Goal: Task Accomplishment & Management: Manage account settings

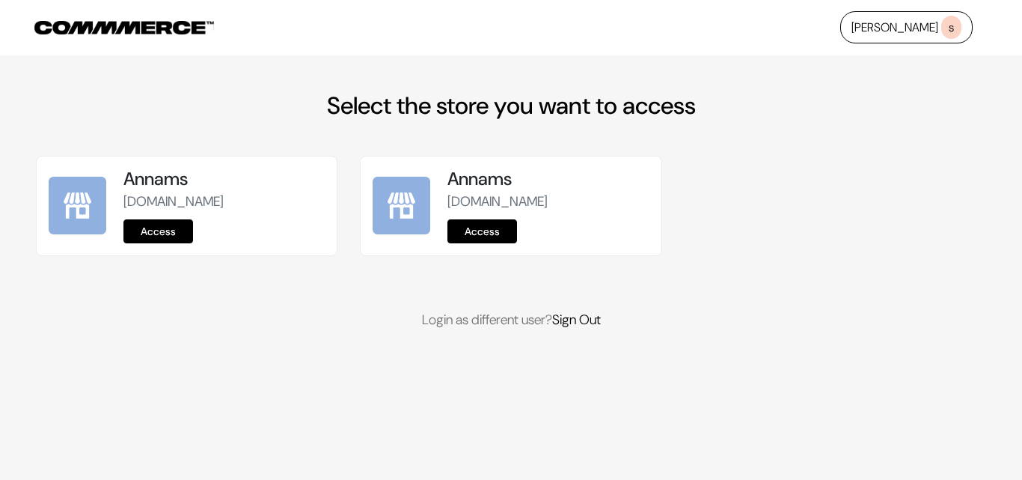
click at [159, 228] on link "Access" at bounding box center [158, 231] width 70 height 24
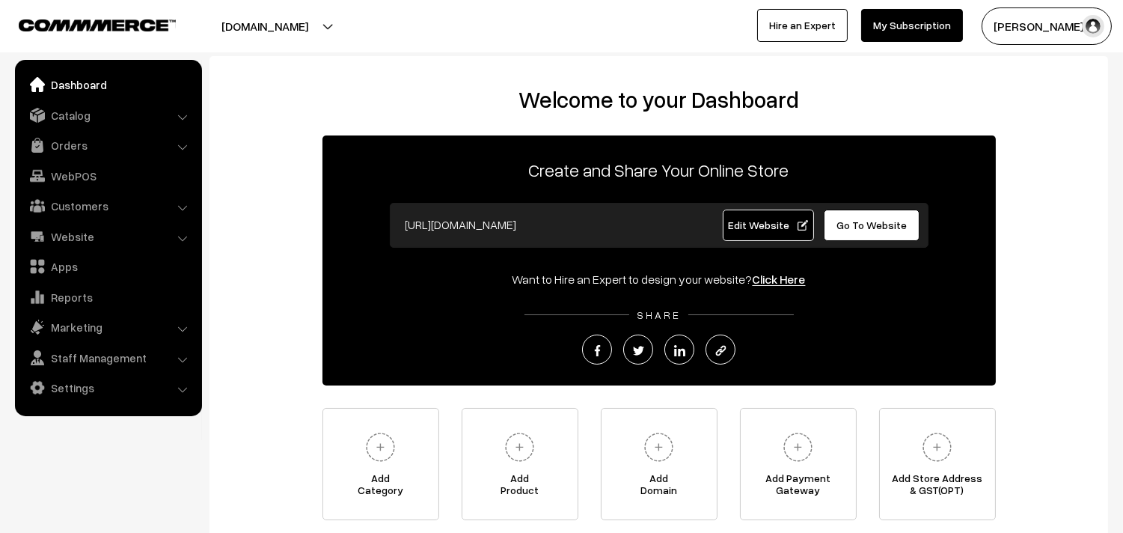
click at [93, 382] on link "Settings" at bounding box center [108, 387] width 178 height 27
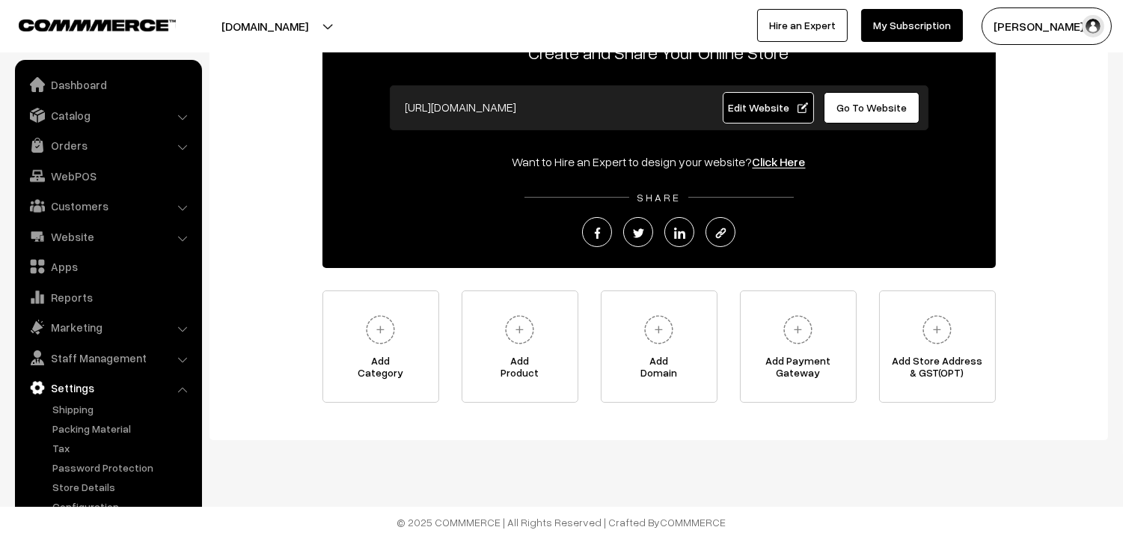
scroll to position [122, 0]
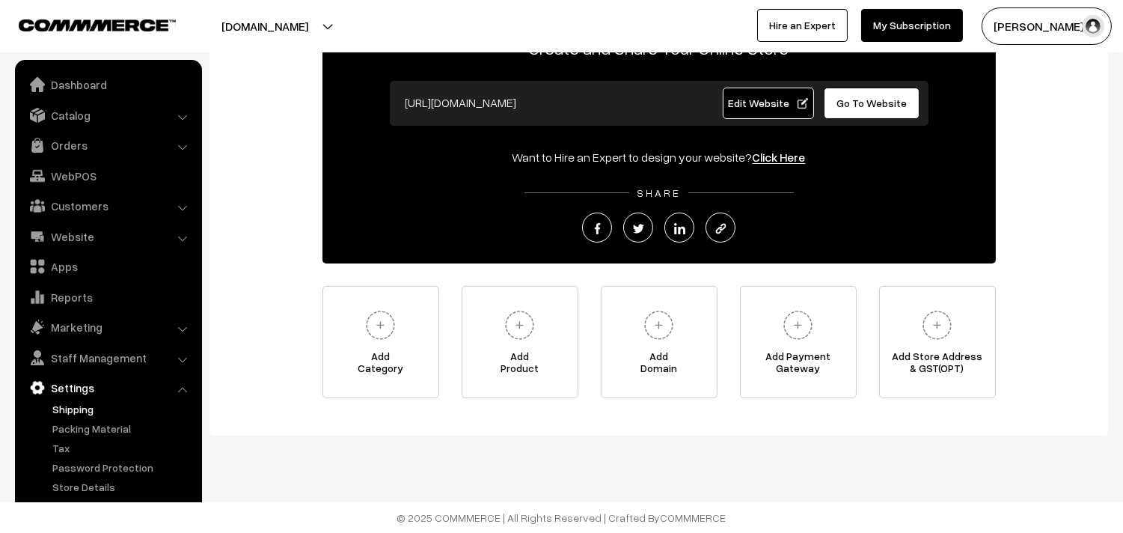
click at [91, 413] on link "Shipping" at bounding box center [123, 409] width 148 height 16
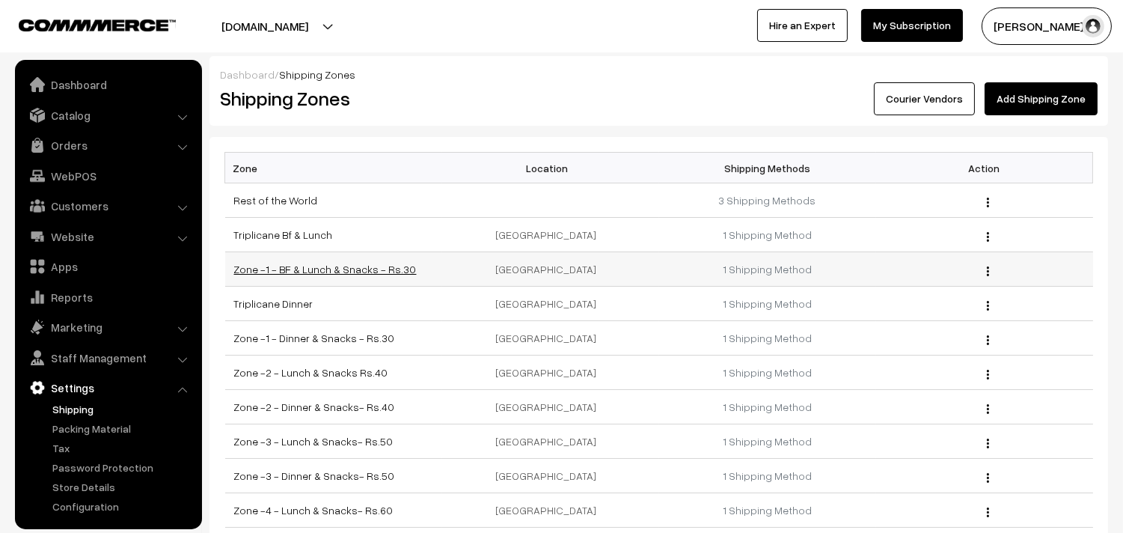
click at [308, 268] on link "Zone -1 - BF & Lunch & Snacks - Rs.30" at bounding box center [325, 269] width 183 height 13
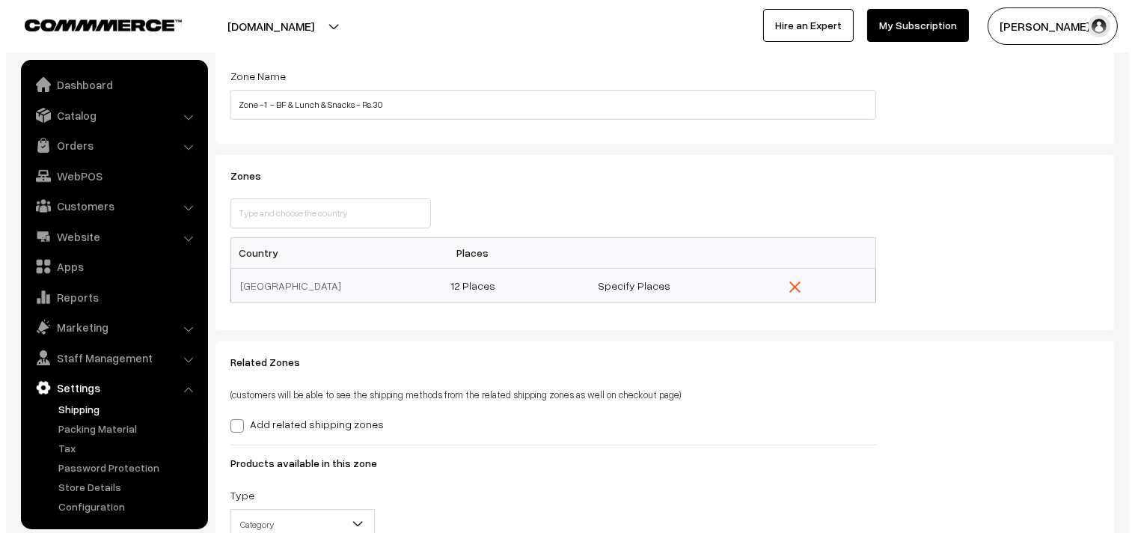
scroll to position [166, 0]
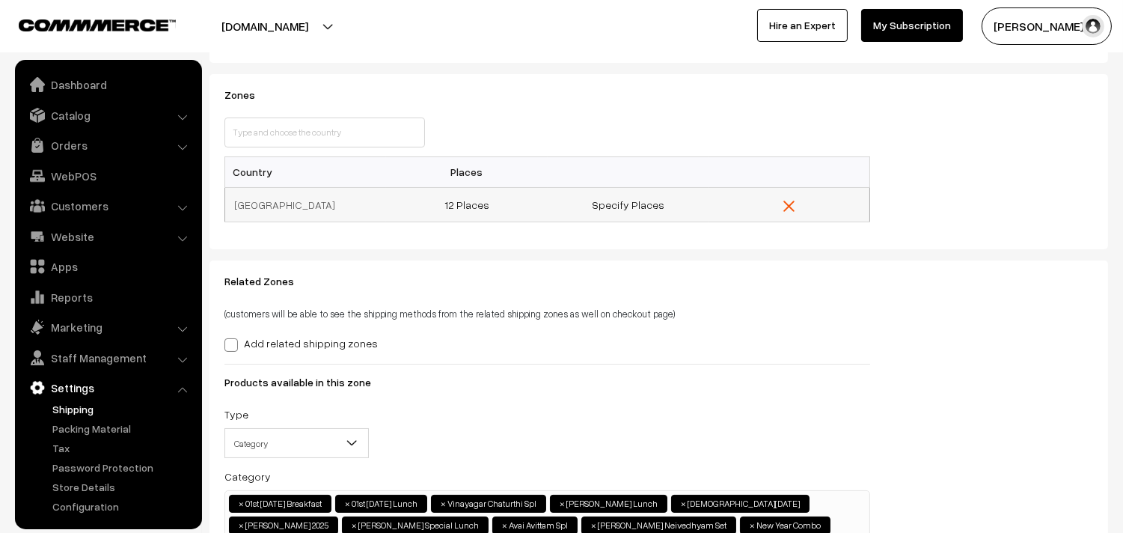
click at [472, 196] on td "12 Places" at bounding box center [467, 204] width 162 height 34
click at [470, 201] on link "12 Places" at bounding box center [467, 204] width 45 height 13
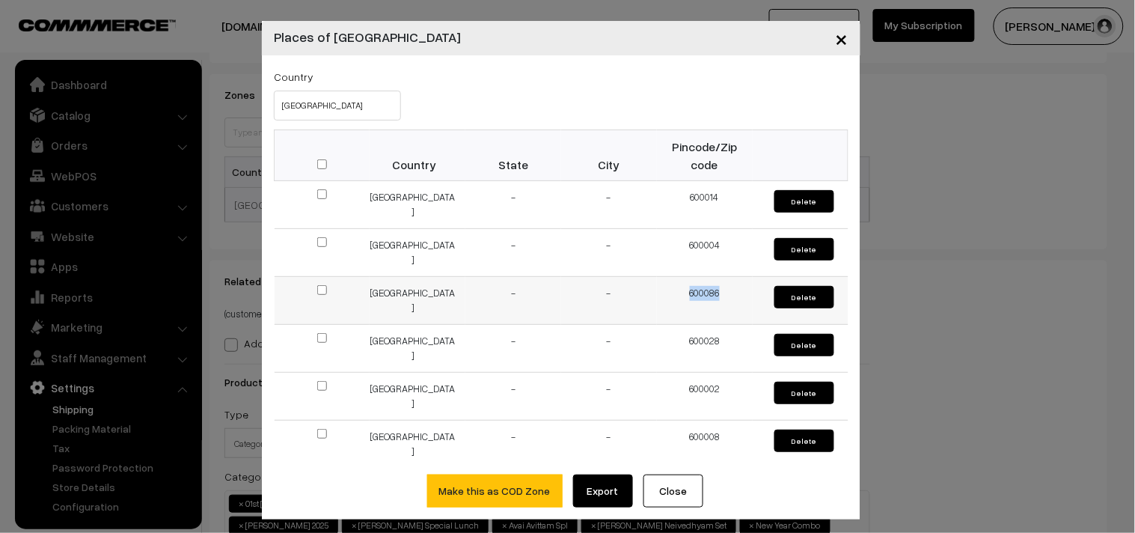
drag, startPoint x: 713, startPoint y: 293, endPoint x: 662, endPoint y: 296, distance: 51.7
click at [662, 296] on td "600086" at bounding box center [705, 301] width 96 height 48
copy td "600086"
drag, startPoint x: 722, startPoint y: 340, endPoint x: 651, endPoint y: 344, distance: 71.2
click at [657, 344] on td "600028" at bounding box center [705, 349] width 96 height 48
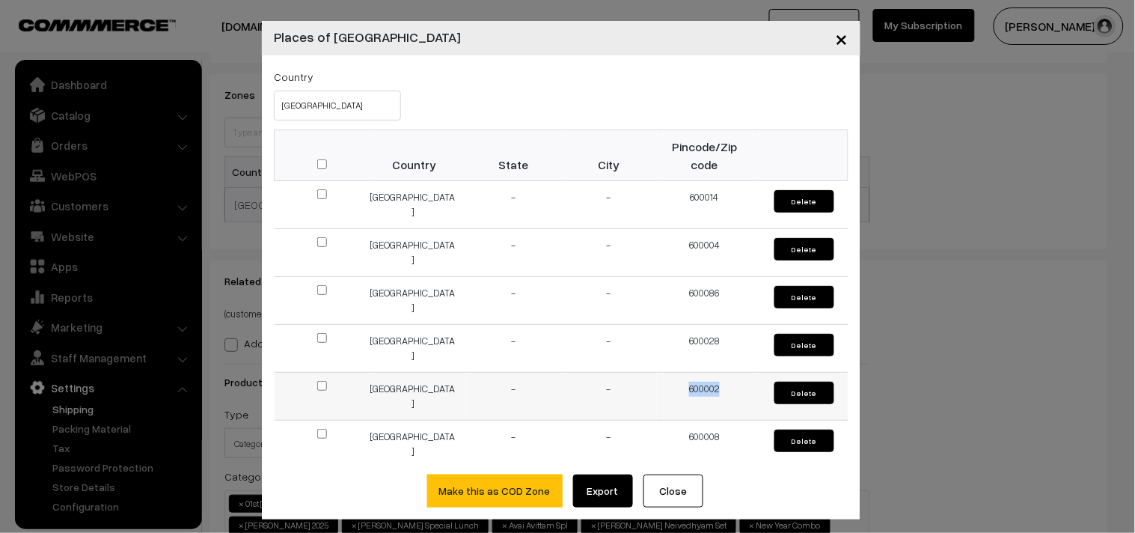
click at [670, 391] on td "600002" at bounding box center [705, 397] width 96 height 48
copy td "600002"
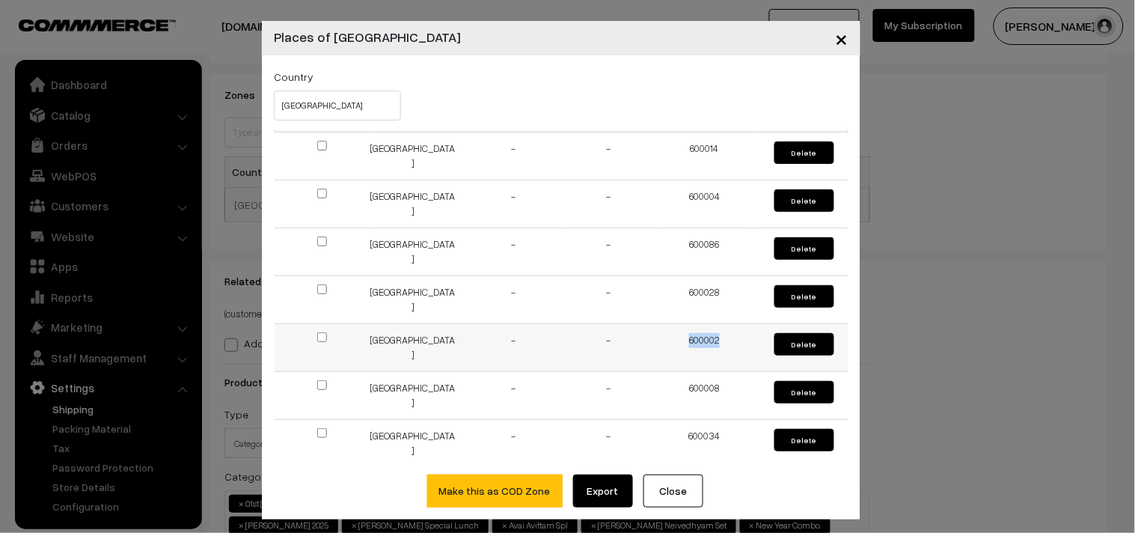
scroll to position [83, 0]
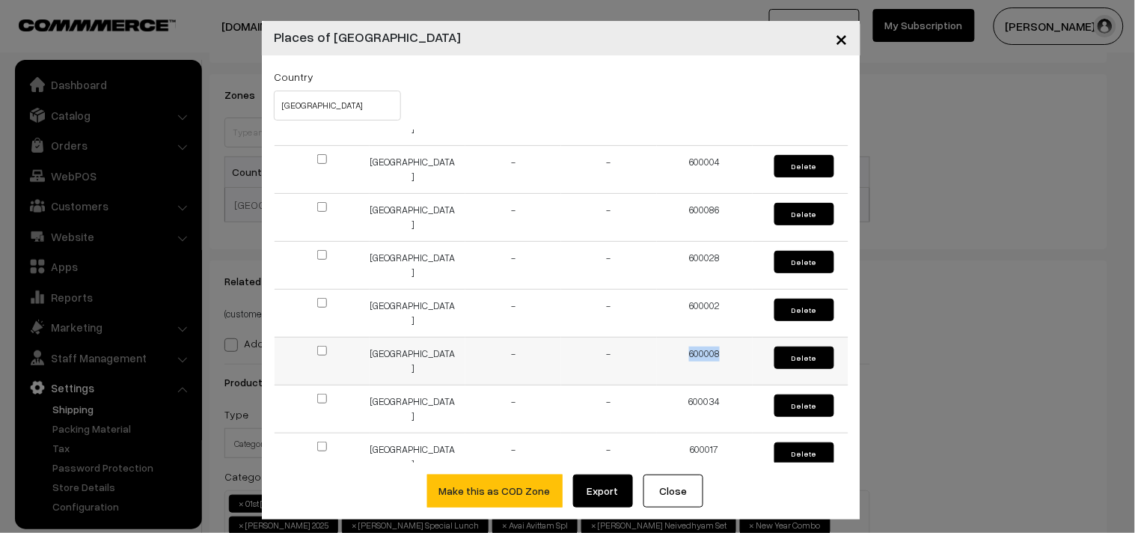
drag, startPoint x: 715, startPoint y: 353, endPoint x: 641, endPoint y: 353, distance: 74.1
click at [641, 353] on tr "India - - 600008 Delete" at bounding box center [562, 362] width 574 height 48
copy tr "600008"
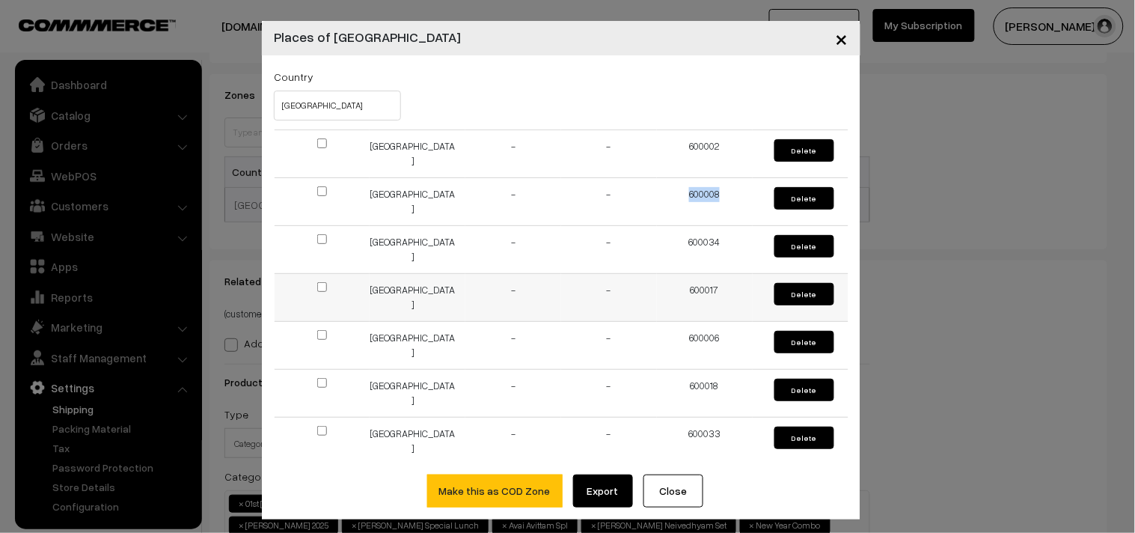
scroll to position [249, 0]
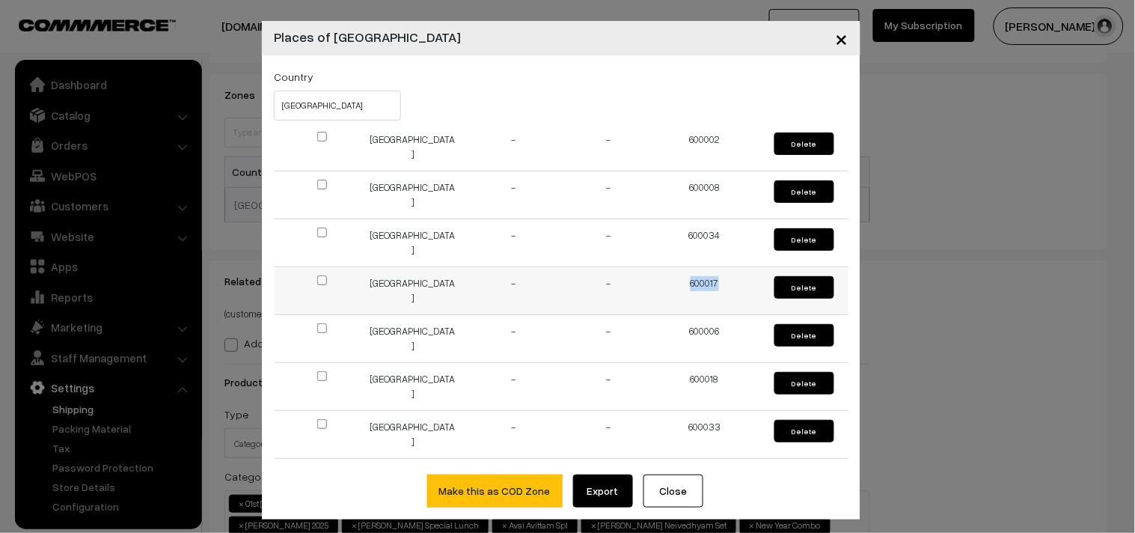
drag, startPoint x: 716, startPoint y: 282, endPoint x: 674, endPoint y: 282, distance: 42.7
click at [674, 282] on td "600017" at bounding box center [705, 291] width 96 height 48
copy td "600017"
drag, startPoint x: 713, startPoint y: 327, endPoint x: 651, endPoint y: 329, distance: 62.2
click at [657, 329] on td "600006" at bounding box center [705, 339] width 96 height 48
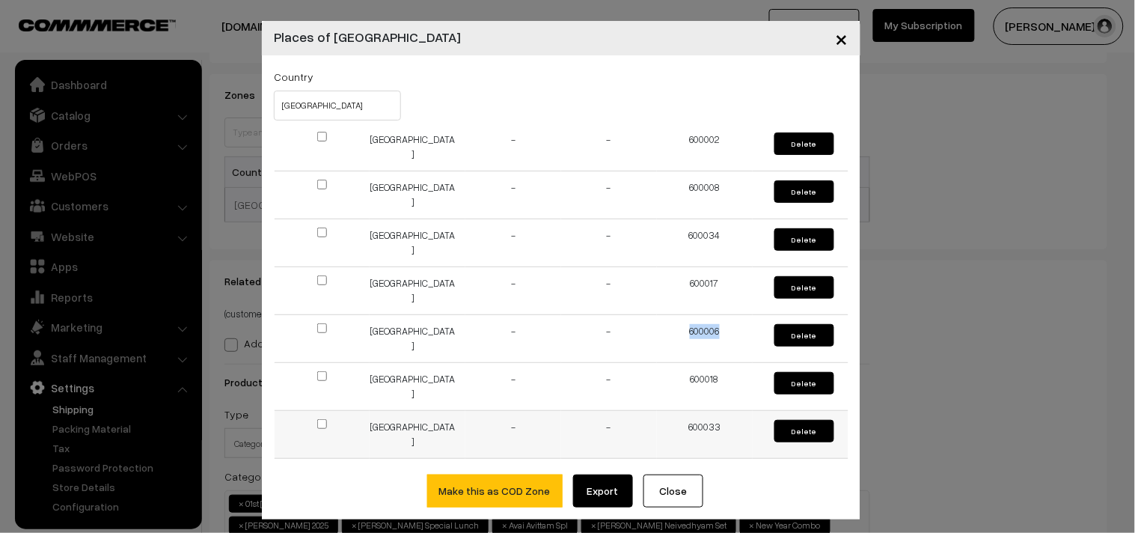
copy td "600006"
drag, startPoint x: 724, startPoint y: 383, endPoint x: 668, endPoint y: 385, distance: 55.4
click at [668, 385] on td "600018" at bounding box center [705, 387] width 96 height 48
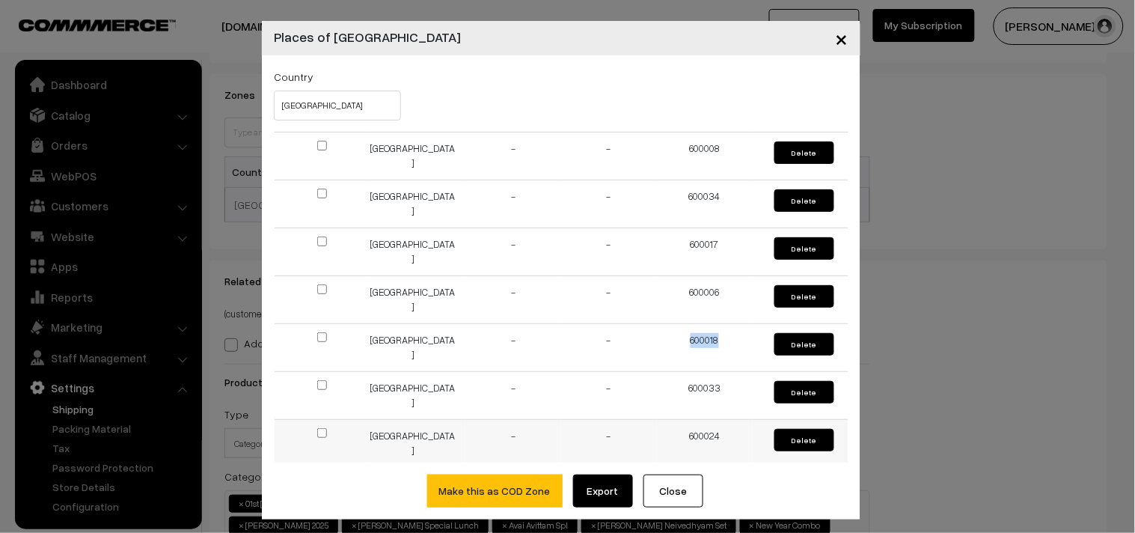
scroll to position [305, 0]
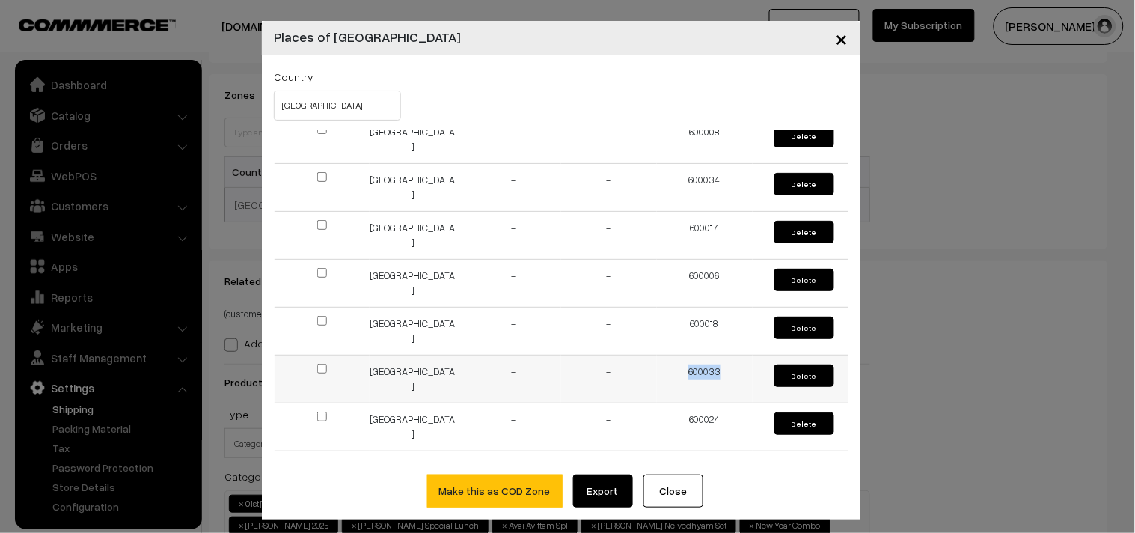
drag, startPoint x: 712, startPoint y: 361, endPoint x: 657, endPoint y: 363, distance: 54.7
click at [657, 363] on td "600033" at bounding box center [705, 380] width 96 height 48
copy td "600033"
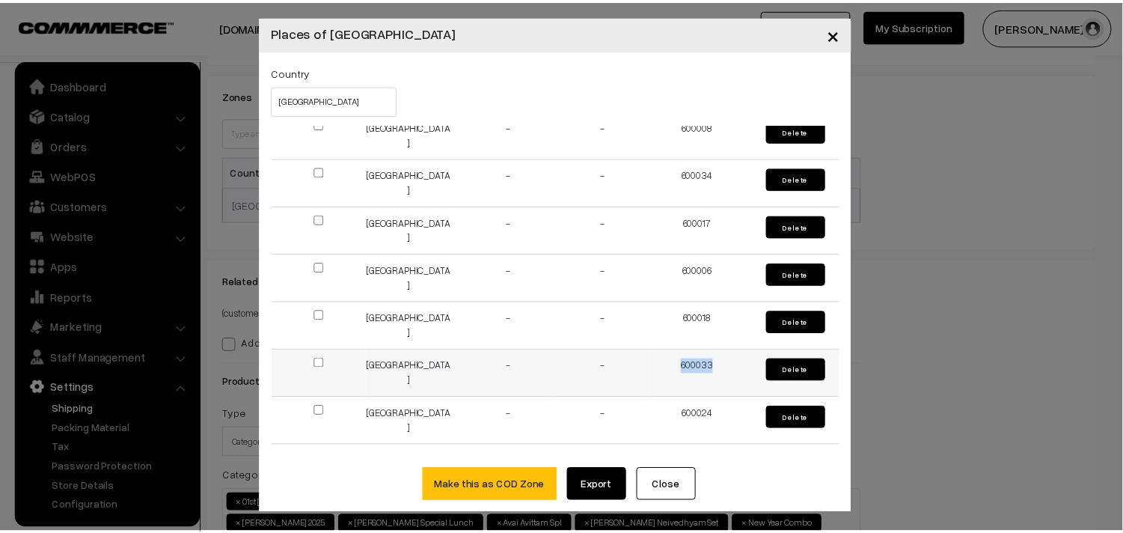
scroll to position [7, 0]
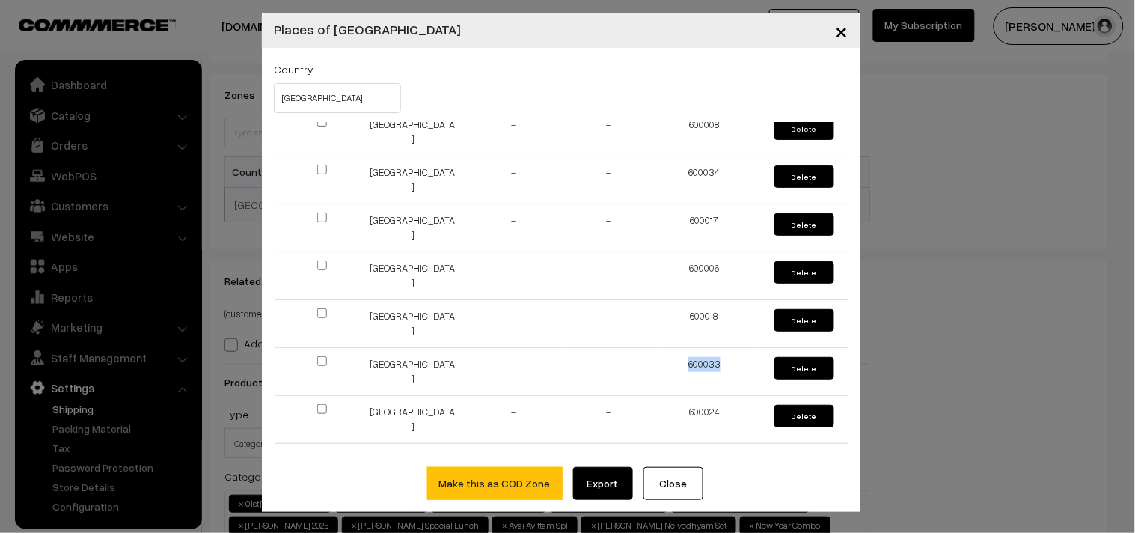
click at [836, 34] on span "×" at bounding box center [842, 30] width 13 height 28
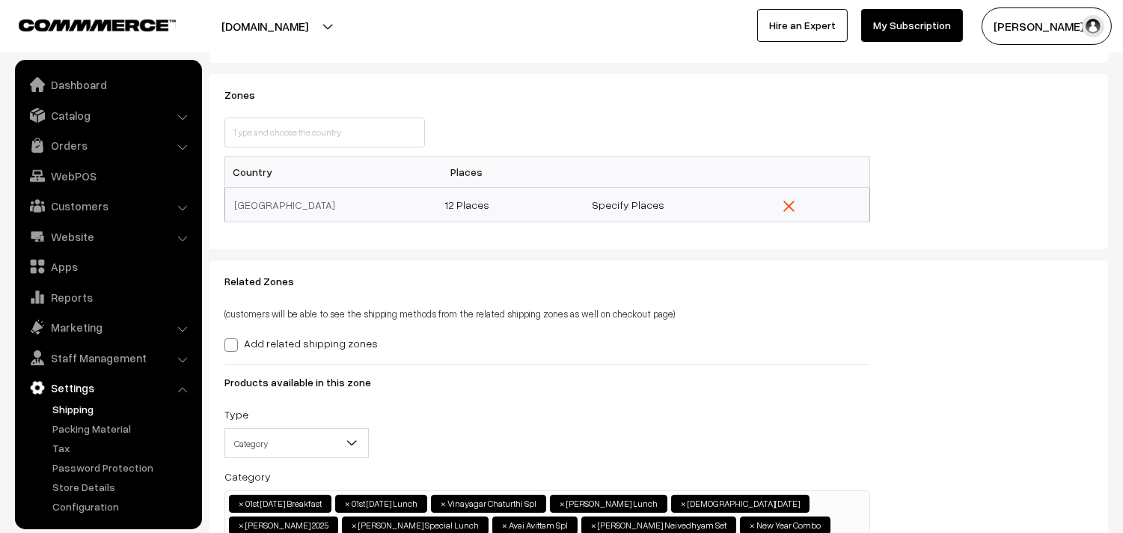
click at [61, 409] on link "Shipping" at bounding box center [123, 409] width 148 height 16
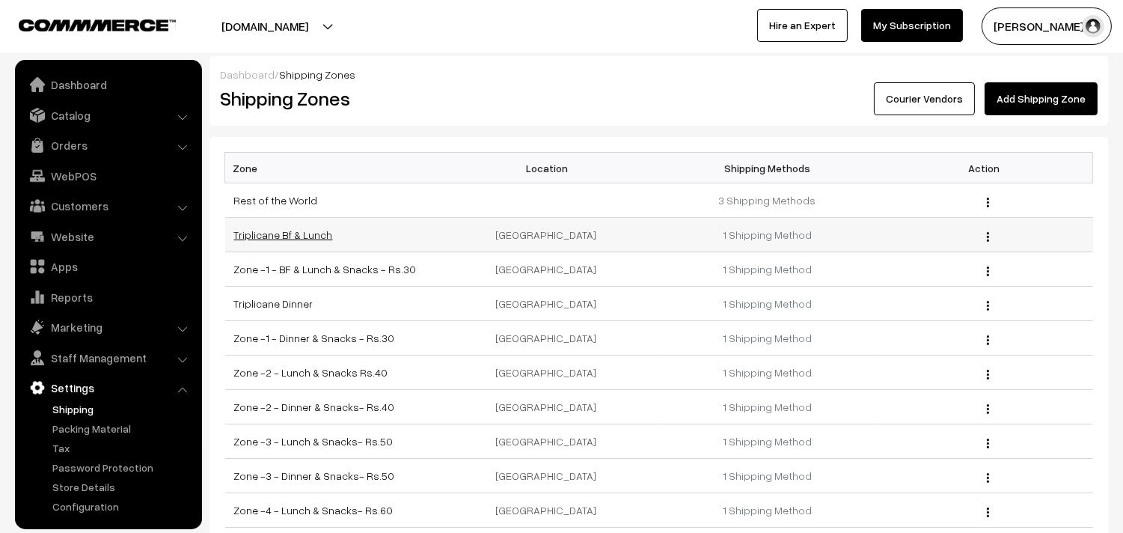
click at [302, 234] on link "Triplicane Bf & Lunch" at bounding box center [283, 234] width 99 height 13
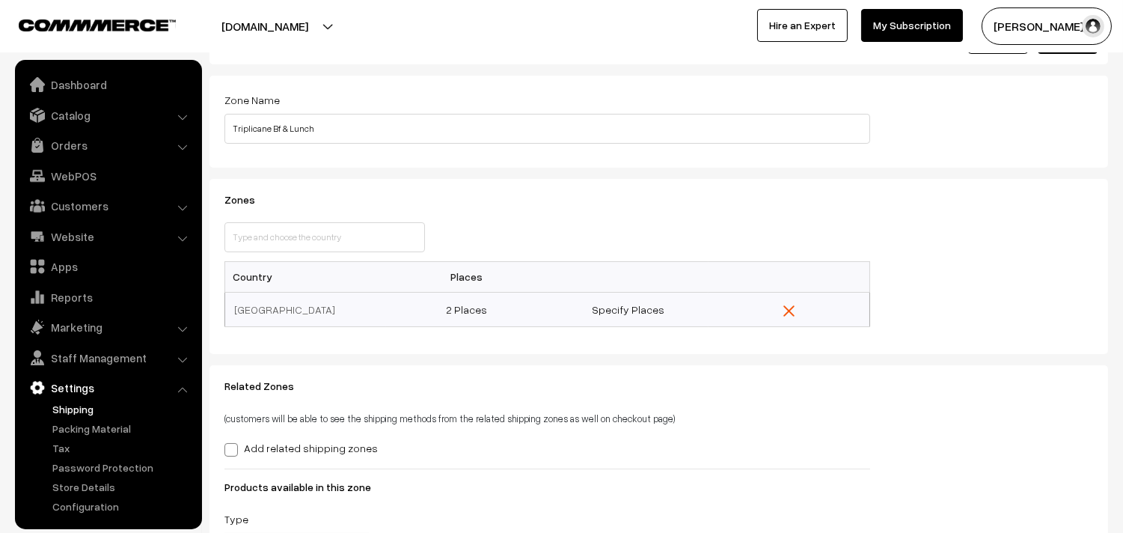
scroll to position [249, 0]
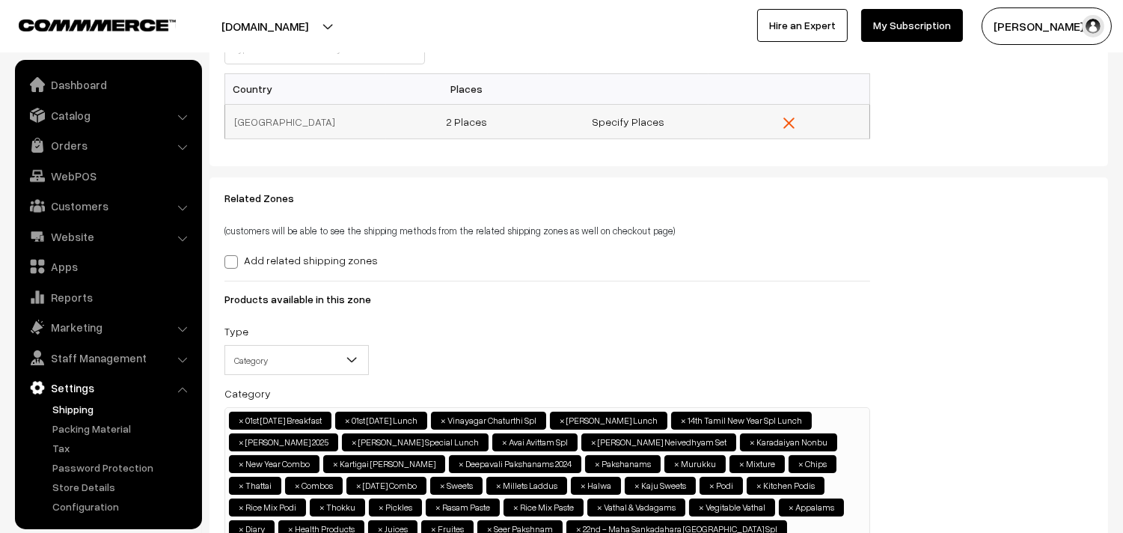
click at [489, 116] on td "2 Places" at bounding box center [467, 121] width 162 height 34
click at [481, 120] on link "2 Places" at bounding box center [466, 121] width 41 height 13
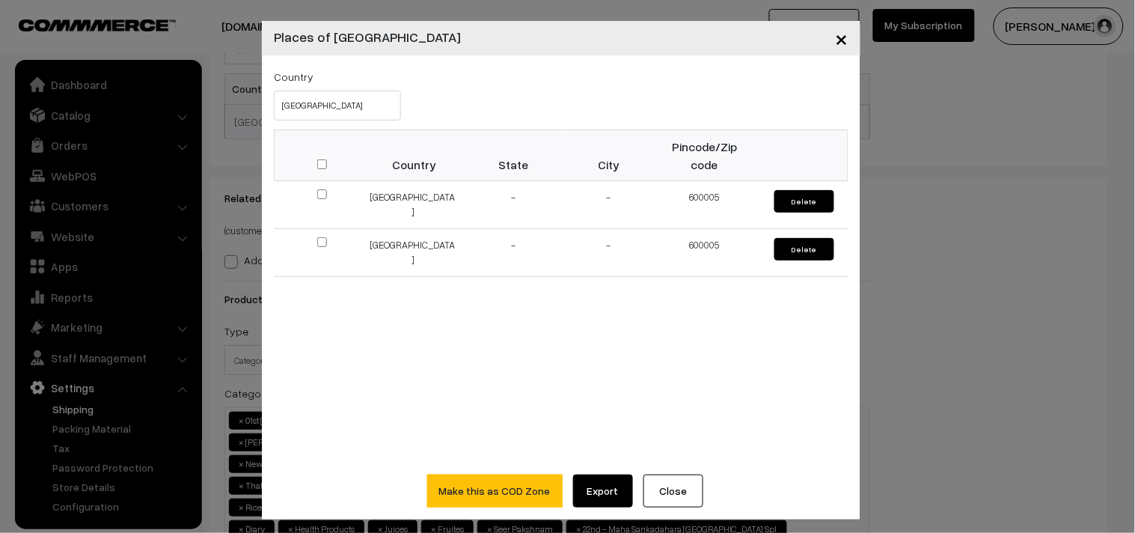
click at [840, 38] on span "×" at bounding box center [842, 38] width 13 height 28
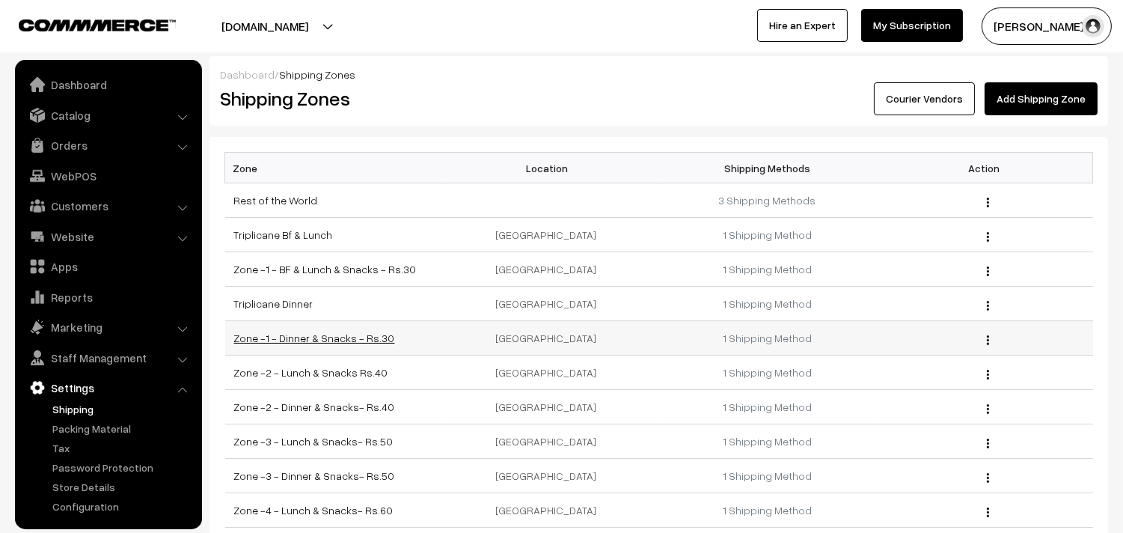
click at [279, 338] on link "Zone -1 - Dinner & Snacks - Rs.30" at bounding box center [314, 338] width 161 height 13
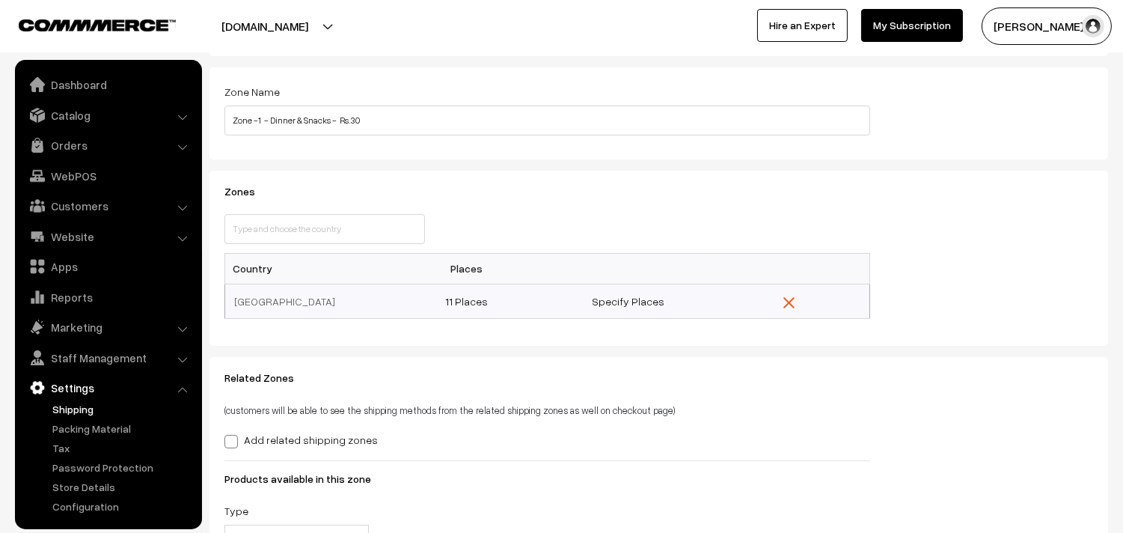
scroll to position [166, 0]
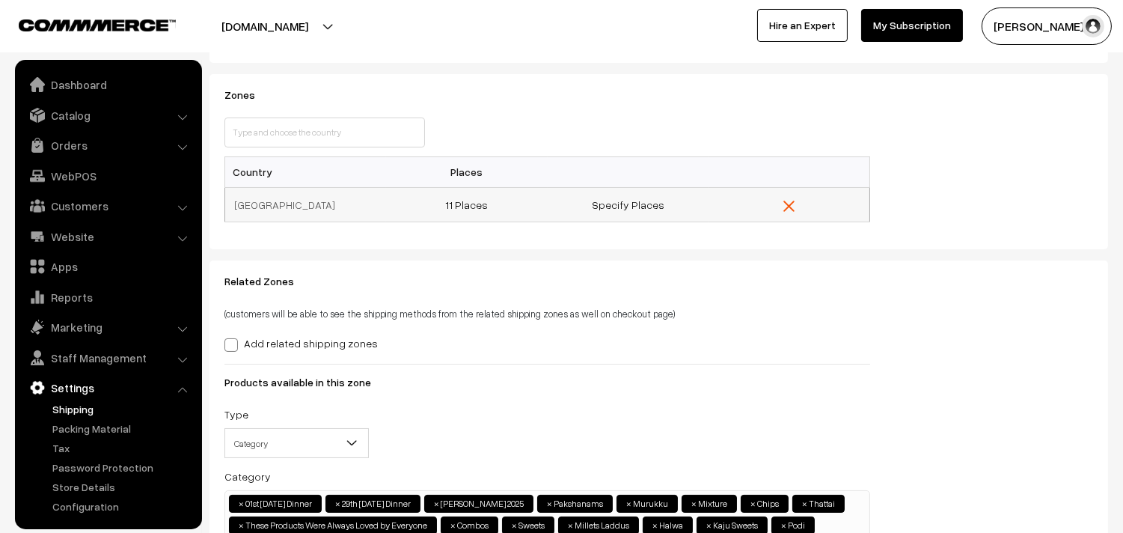
click at [470, 193] on td "11 Places" at bounding box center [467, 204] width 162 height 34
click at [472, 211] on td "11 Places" at bounding box center [467, 204] width 162 height 34
click at [472, 208] on link "11 Places" at bounding box center [466, 204] width 43 height 13
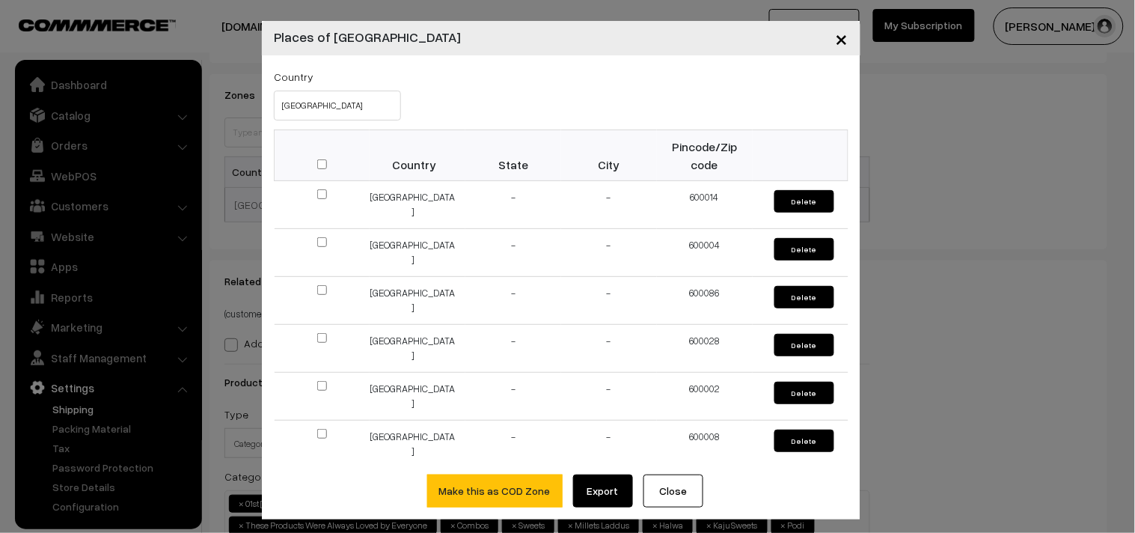
click at [842, 45] on span "×" at bounding box center [842, 38] width 13 height 28
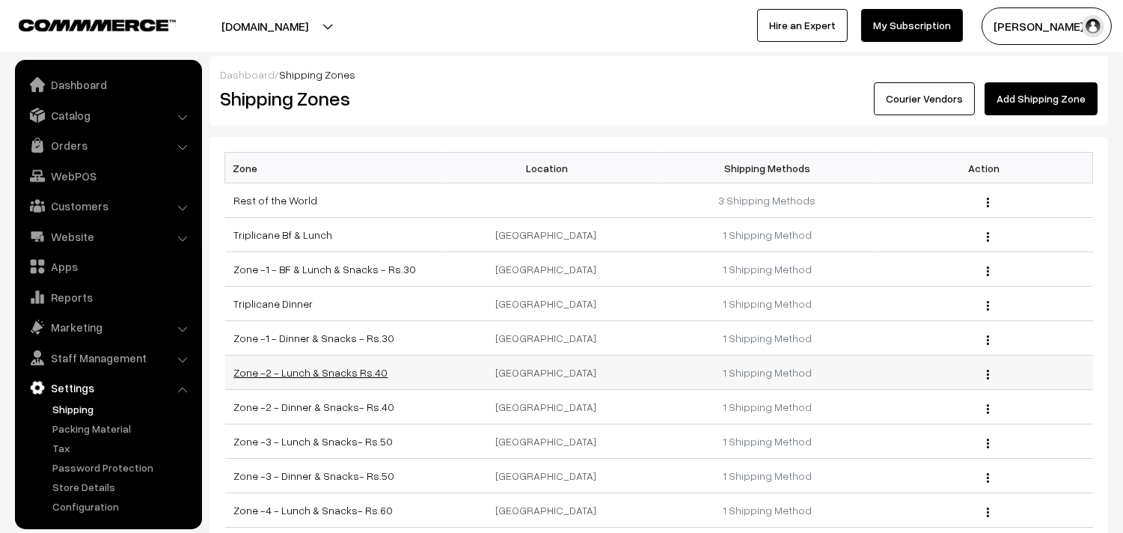
click at [340, 367] on link "Zone -2 - Lunch & Snacks Rs.40" at bounding box center [311, 372] width 154 height 13
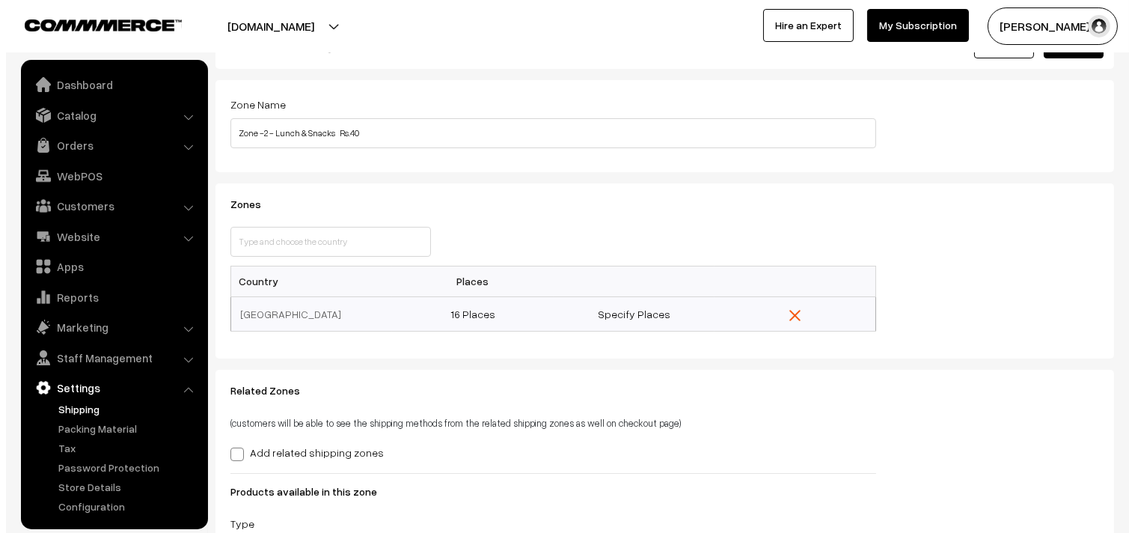
scroll to position [83, 0]
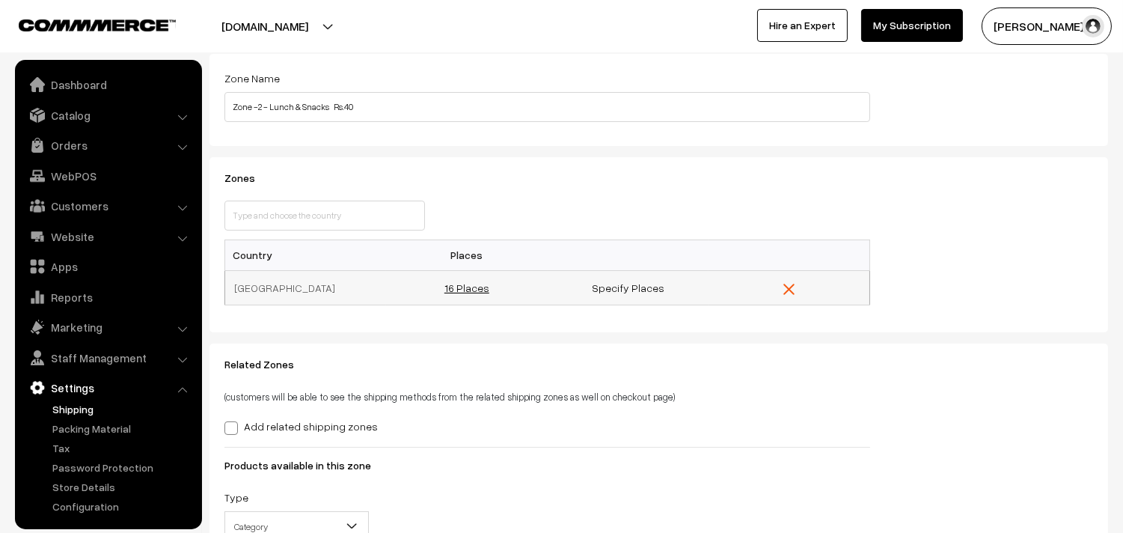
click at [479, 288] on link "16 Places" at bounding box center [467, 287] width 45 height 13
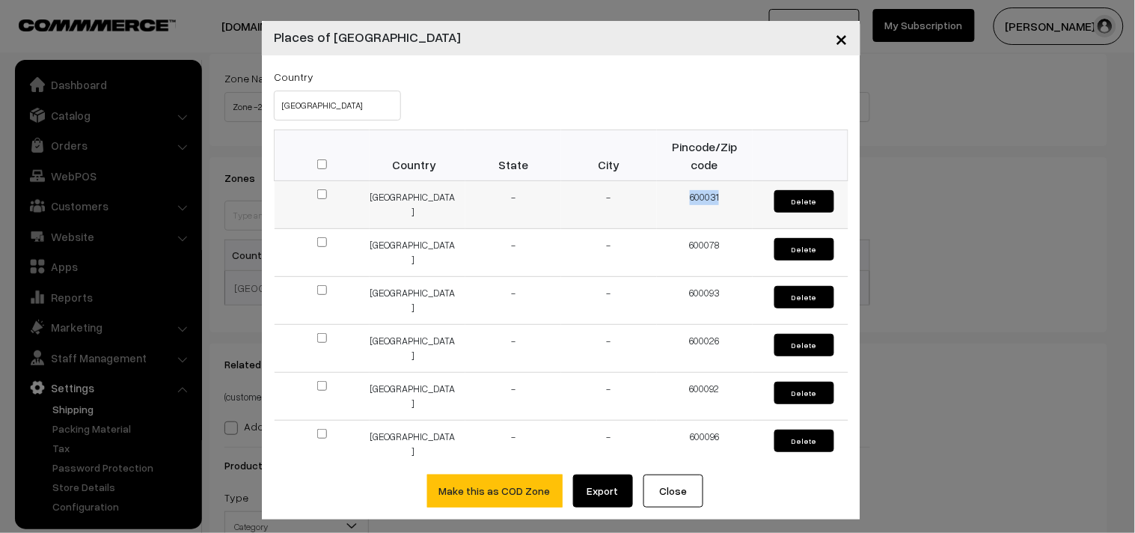
drag, startPoint x: 714, startPoint y: 202, endPoint x: 652, endPoint y: 198, distance: 62.2
click at [657, 198] on td "600031" at bounding box center [705, 205] width 96 height 48
copy td "600031"
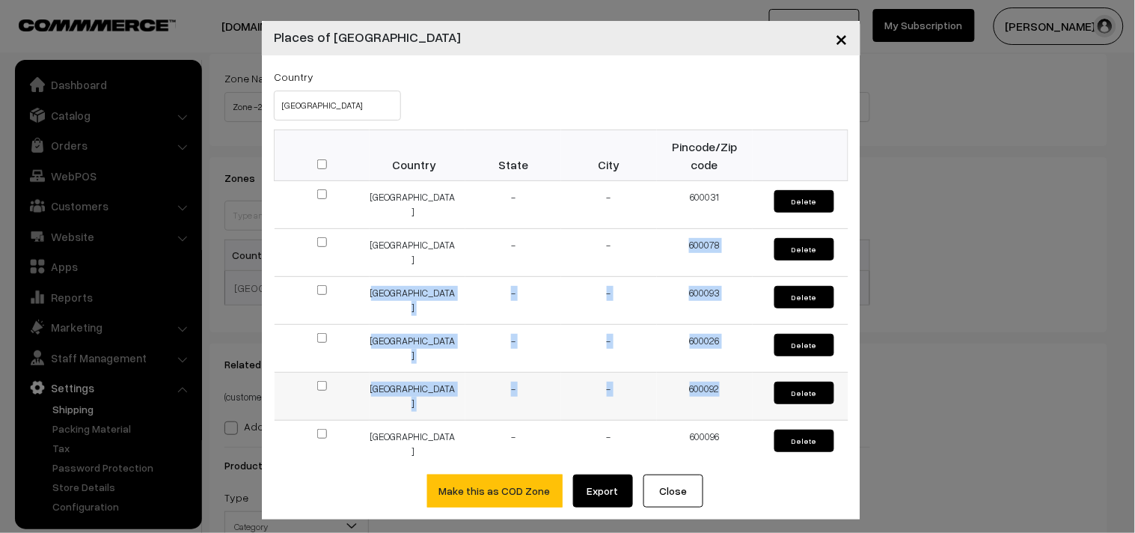
drag, startPoint x: 671, startPoint y: 244, endPoint x: 709, endPoint y: 400, distance: 160.8
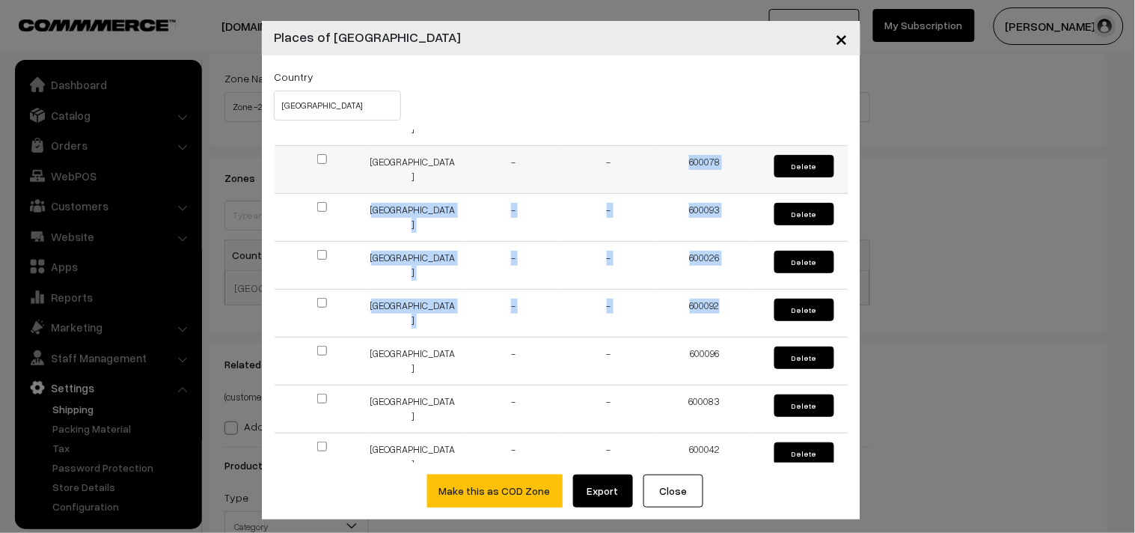
click at [707, 170] on td "600078" at bounding box center [705, 170] width 96 height 48
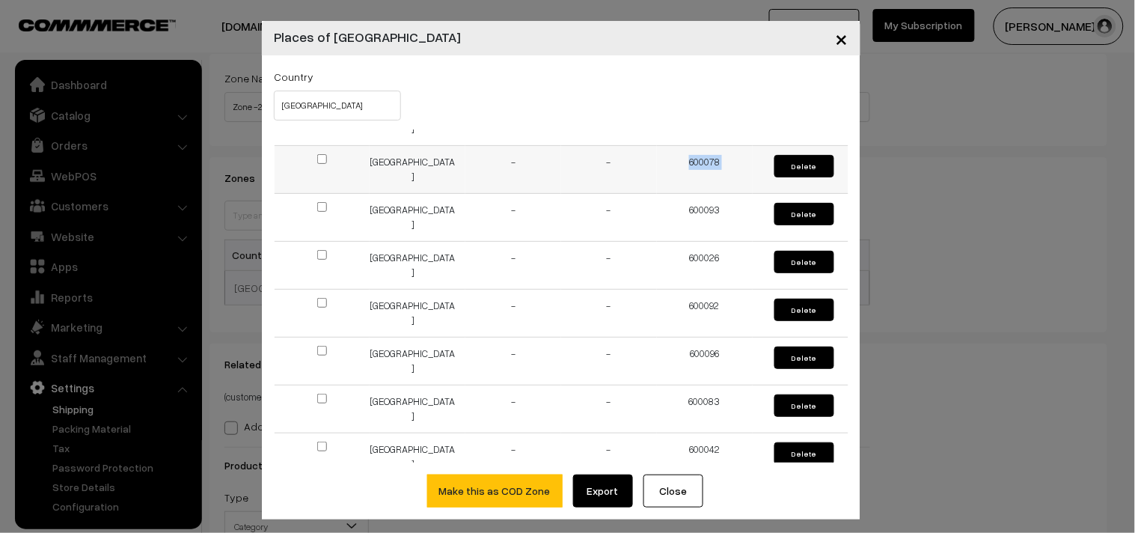
drag, startPoint x: 736, startPoint y: 165, endPoint x: 653, endPoint y: 162, distance: 83.1
click at [653, 162] on tr "India - - 600078 Delete" at bounding box center [562, 170] width 574 height 48
drag, startPoint x: 719, startPoint y: 204, endPoint x: 662, endPoint y: 205, distance: 57.6
click at [662, 205] on td "600093" at bounding box center [705, 218] width 96 height 48
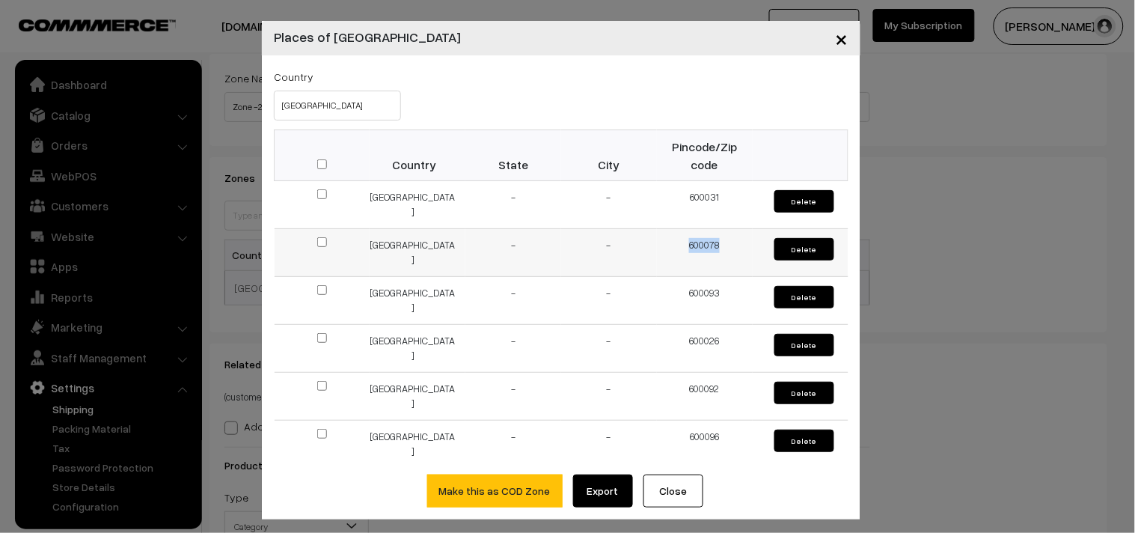
drag, startPoint x: 718, startPoint y: 238, endPoint x: 668, endPoint y: 251, distance: 51.9
click at [668, 251] on td "600078" at bounding box center [705, 253] width 96 height 48
copy td "600078"
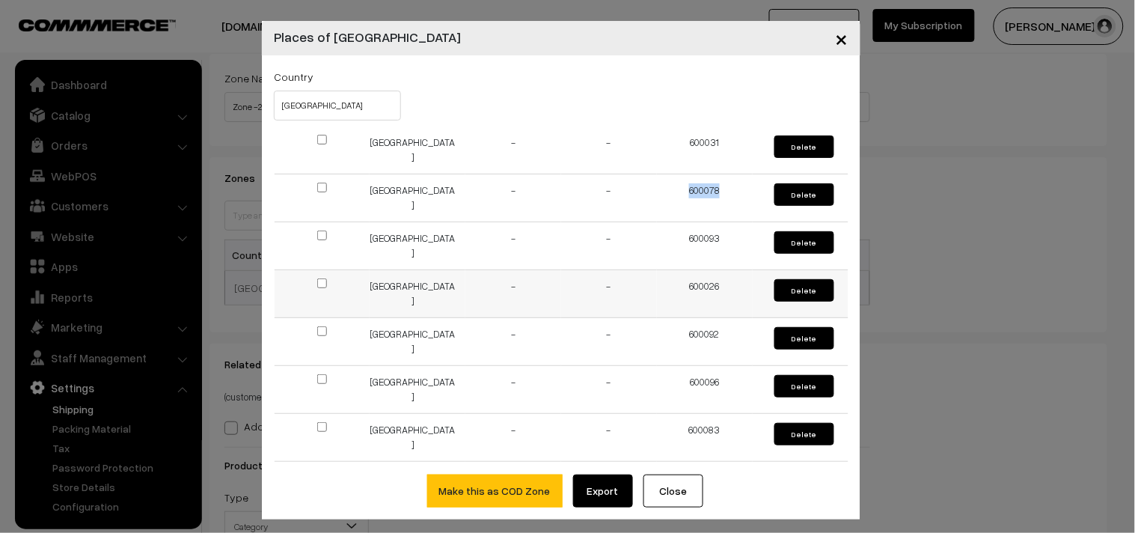
scroll to position [83, 0]
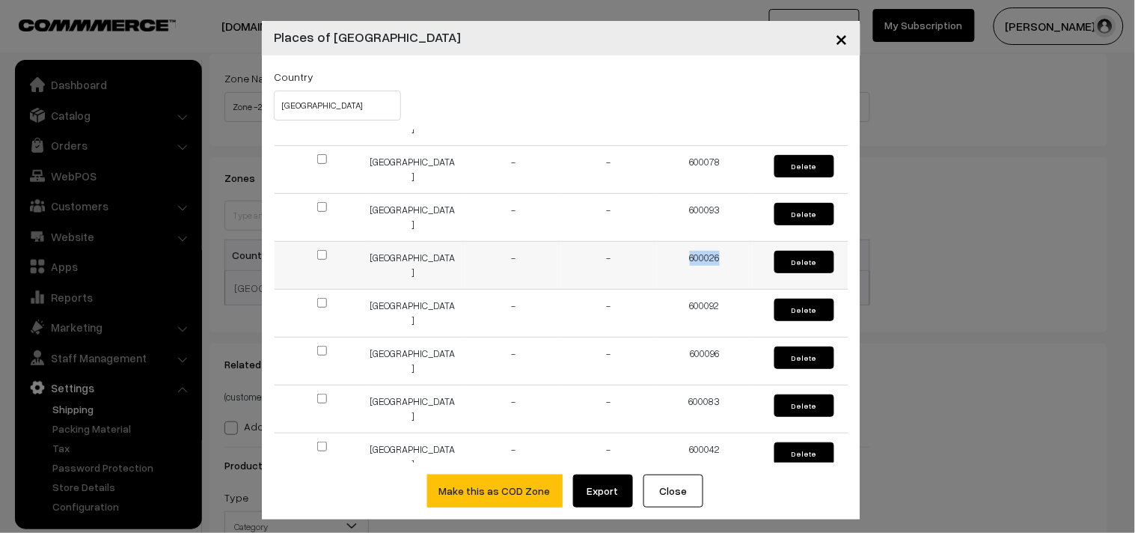
drag, startPoint x: 721, startPoint y: 263, endPoint x: 670, endPoint y: 262, distance: 50.9
click at [670, 262] on td "600026" at bounding box center [705, 266] width 96 height 48
copy td "600026"
drag, startPoint x: 722, startPoint y: 302, endPoint x: 639, endPoint y: 300, distance: 83.1
click at [639, 300] on tr "India - - 600092 Delete" at bounding box center [562, 314] width 574 height 48
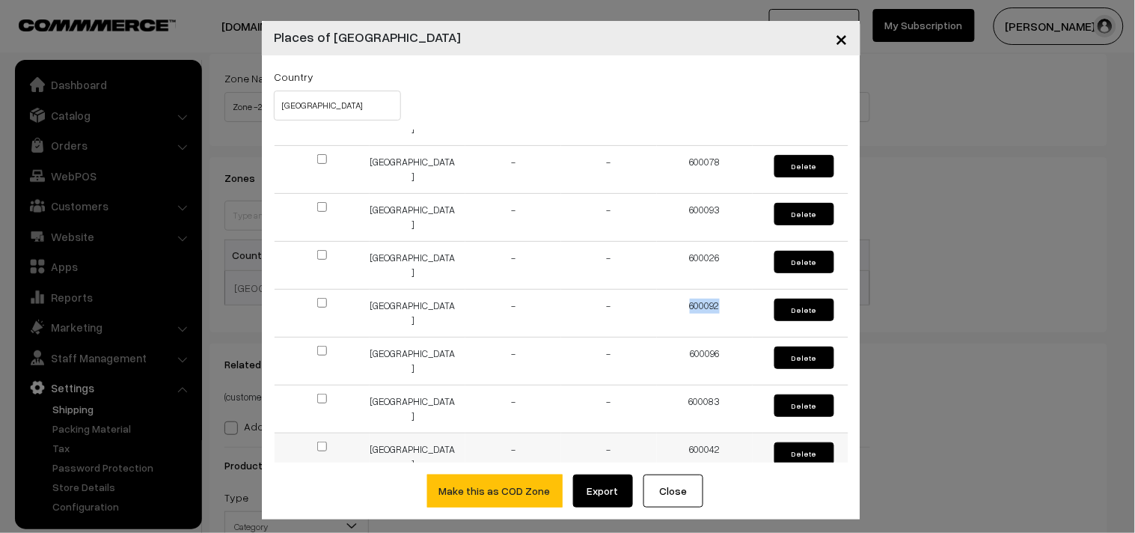
copy tr "600092"
drag, startPoint x: 707, startPoint y: 355, endPoint x: 654, endPoint y: 355, distance: 52.4
click at [657, 355] on td "600096" at bounding box center [705, 362] width 96 height 48
copy td "600096"
drag, startPoint x: 716, startPoint y: 398, endPoint x: 644, endPoint y: 400, distance: 72.6
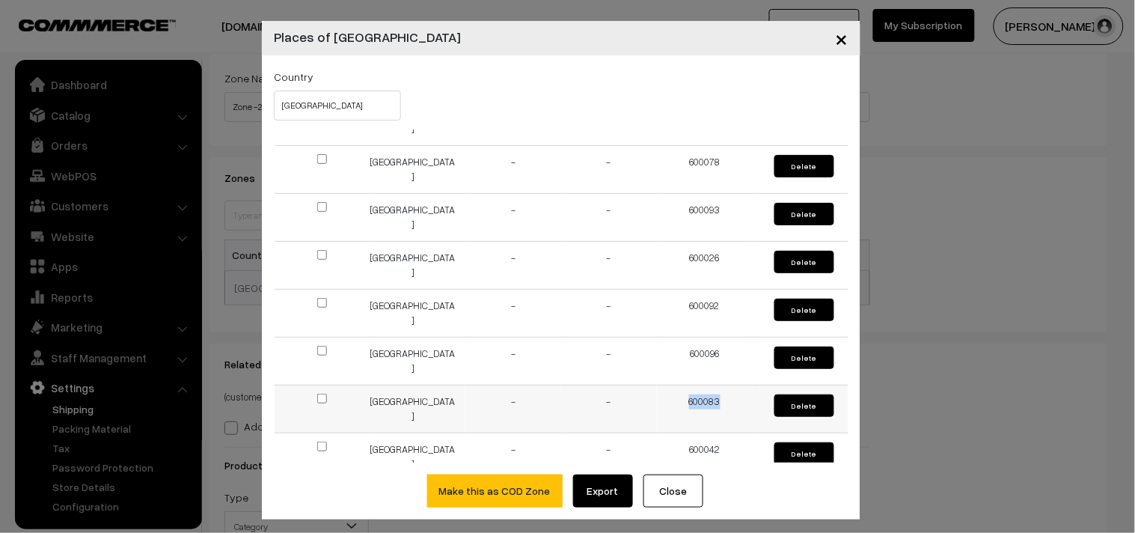
click at [657, 400] on td "600083" at bounding box center [705, 409] width 96 height 48
copy td "600083"
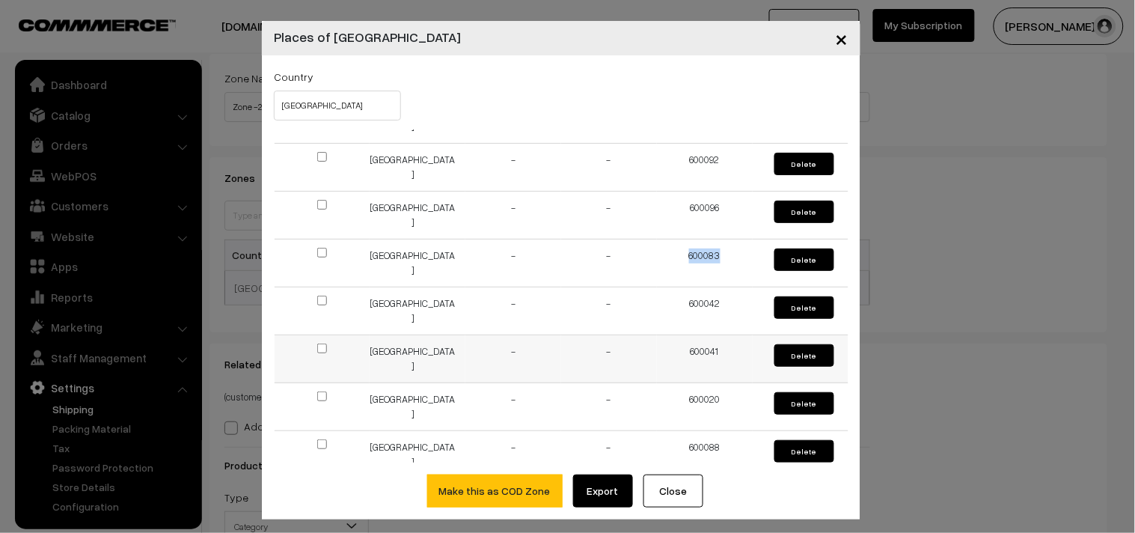
scroll to position [249, 0]
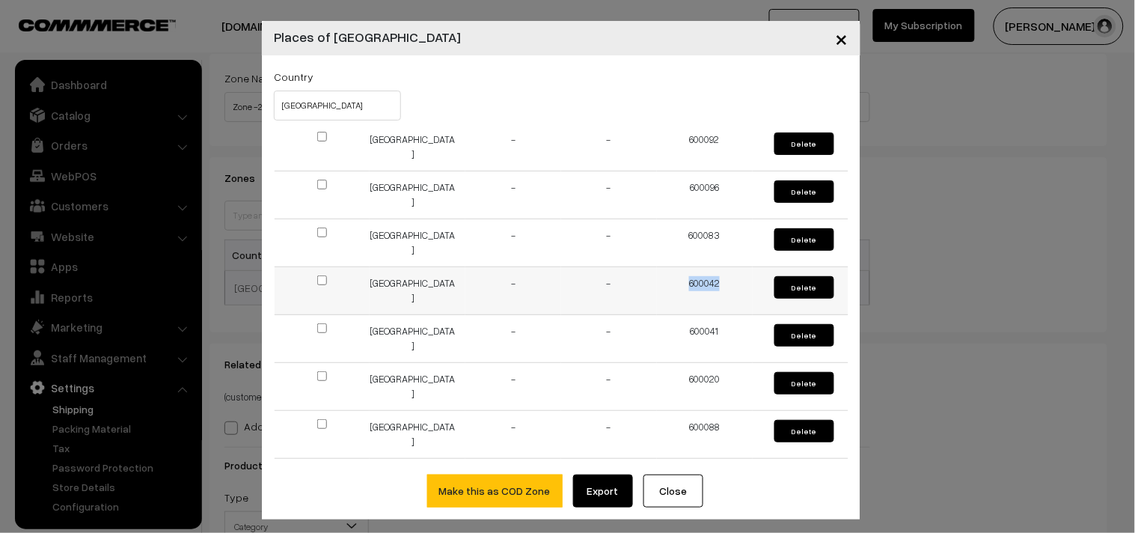
drag, startPoint x: 729, startPoint y: 281, endPoint x: 630, endPoint y: 275, distance: 99.0
click at [630, 275] on tr "India - - 600042 Delete" at bounding box center [562, 291] width 574 height 48
copy tr "600042"
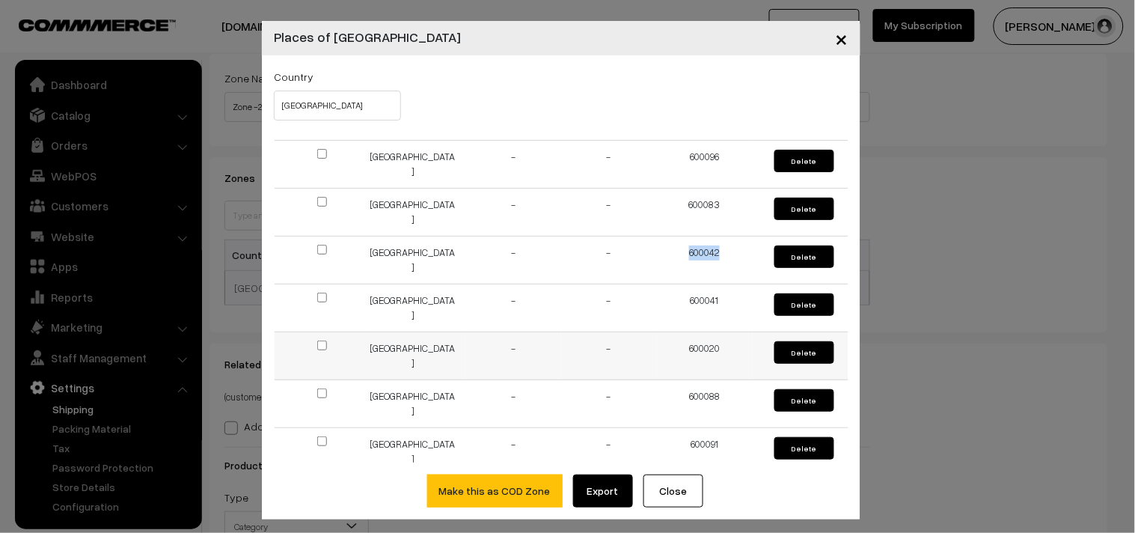
scroll to position [332, 0]
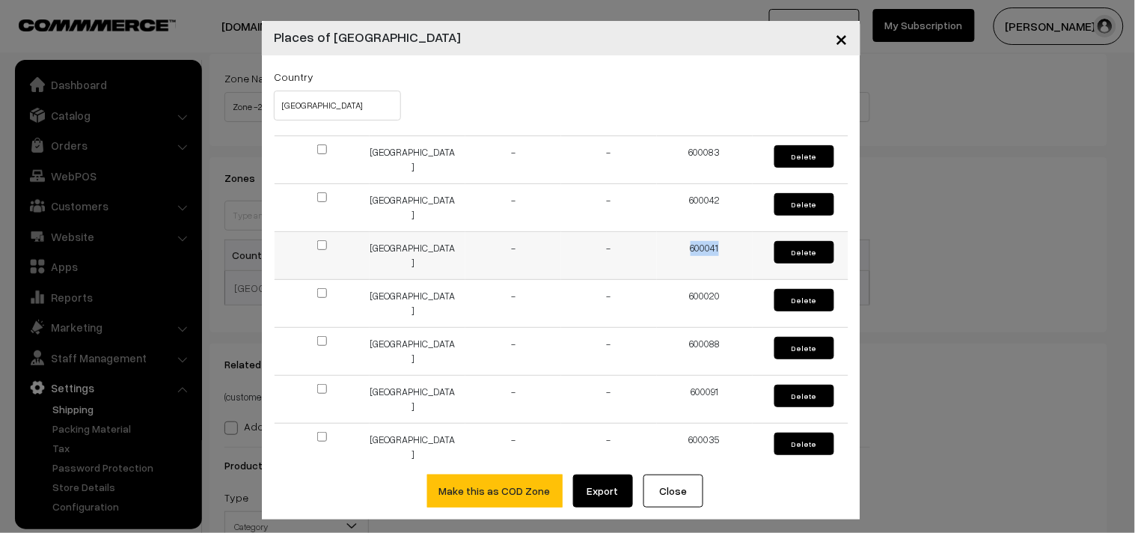
drag, startPoint x: 728, startPoint y: 242, endPoint x: 576, endPoint y: 338, distance: 179.6
click at [670, 241] on td "600041" at bounding box center [705, 256] width 96 height 48
drag, startPoint x: 715, startPoint y: 290, endPoint x: 668, endPoint y: 290, distance: 47.9
click at [668, 290] on td "600020" at bounding box center [705, 304] width 96 height 48
copy td "600020"
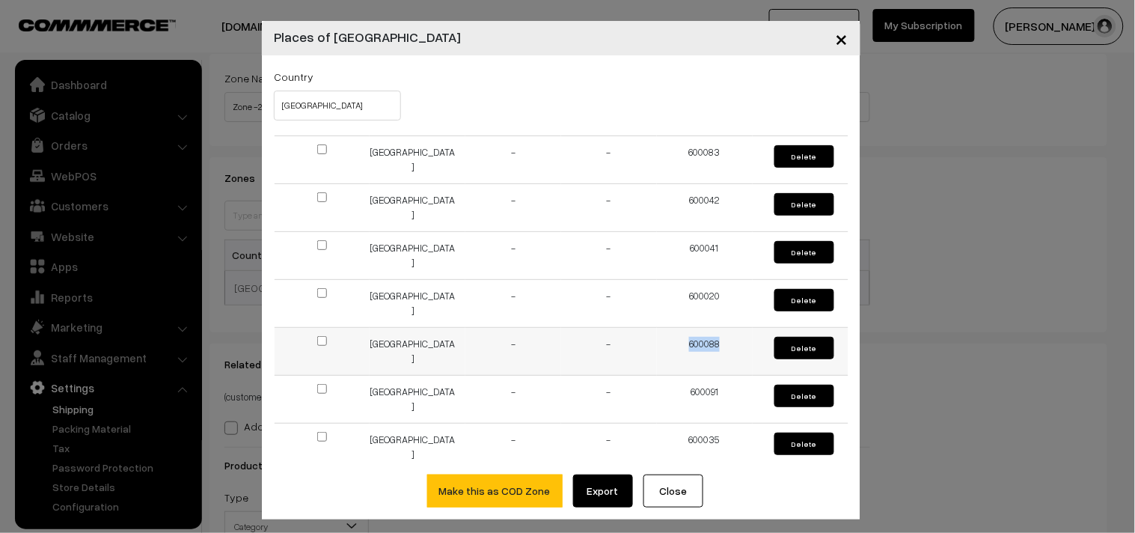
drag, startPoint x: 721, startPoint y: 334, endPoint x: 662, endPoint y: 341, distance: 59.6
click at [662, 341] on td "600088" at bounding box center [705, 352] width 96 height 48
copy td "600088"
drag, startPoint x: 689, startPoint y: 389, endPoint x: 660, endPoint y: 392, distance: 28.6
click at [660, 392] on td "600091" at bounding box center [705, 400] width 96 height 48
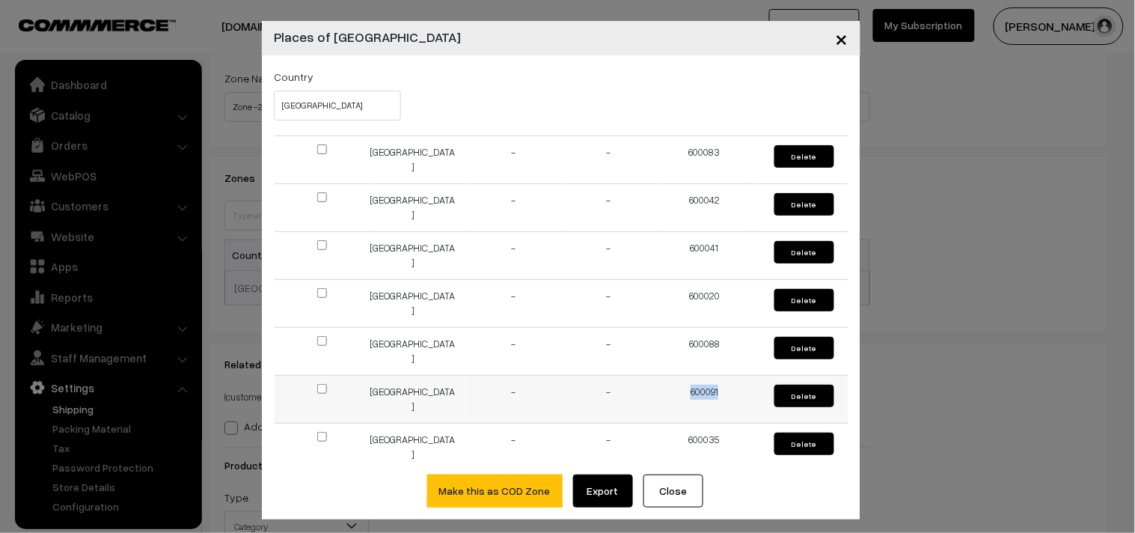
copy td "600091"
click at [705, 385] on td "600091" at bounding box center [705, 400] width 96 height 48
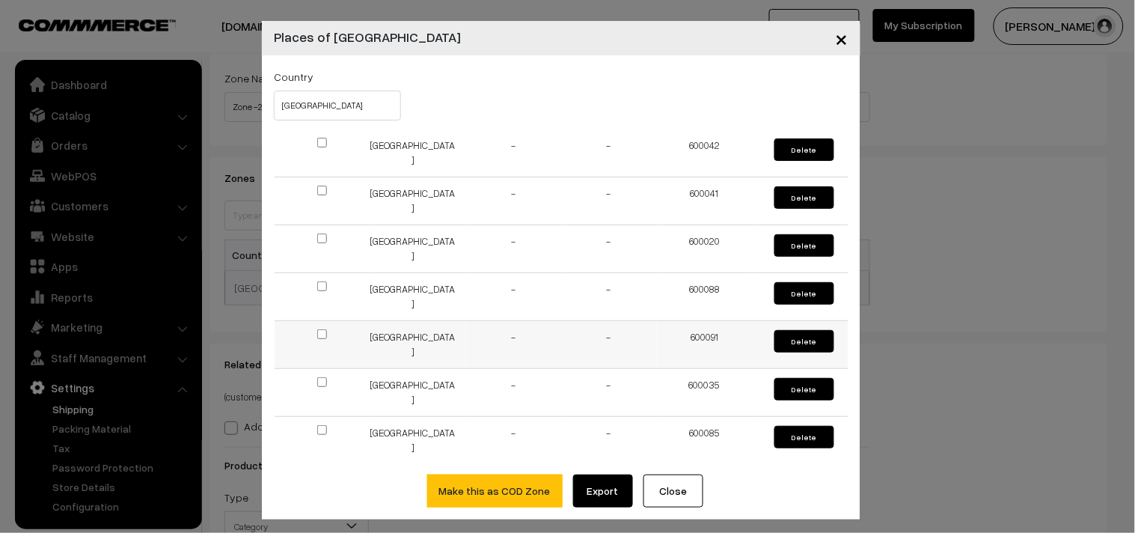
scroll to position [415, 0]
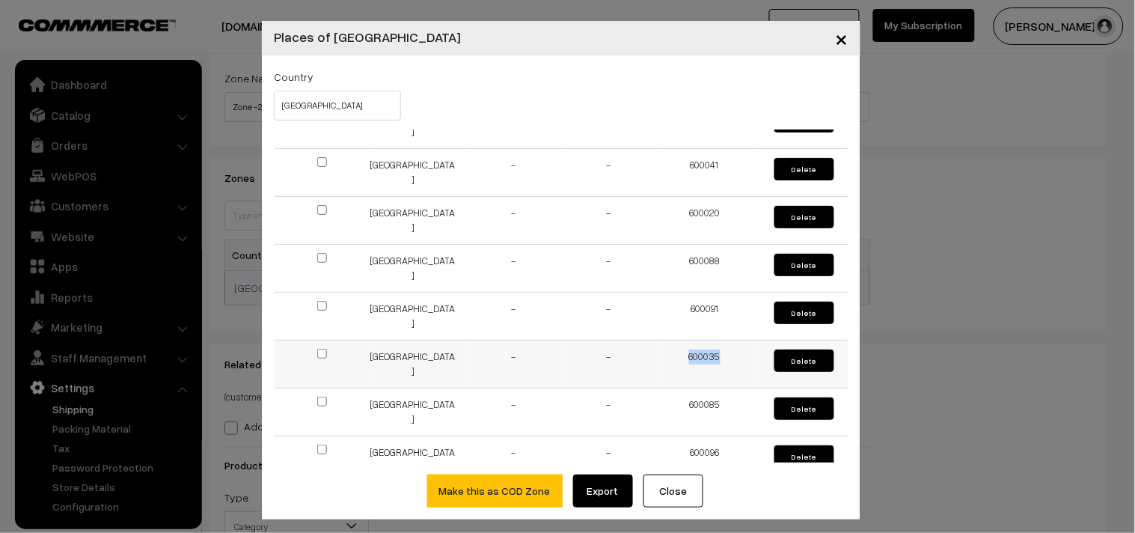
drag, startPoint x: 712, startPoint y: 350, endPoint x: 659, endPoint y: 352, distance: 53.2
click at [659, 352] on td "600035" at bounding box center [705, 365] width 96 height 48
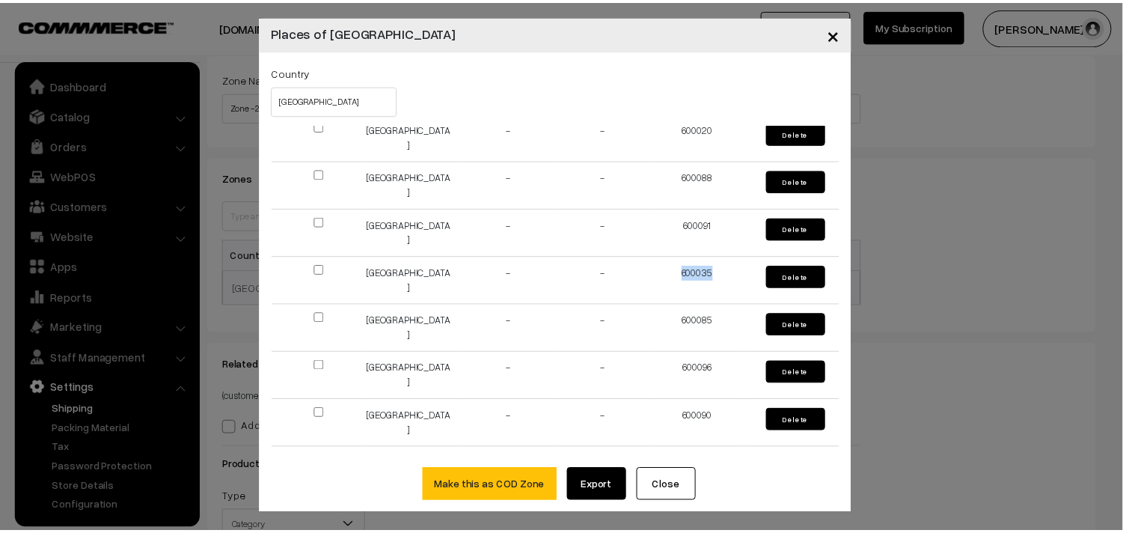
scroll to position [7, 0]
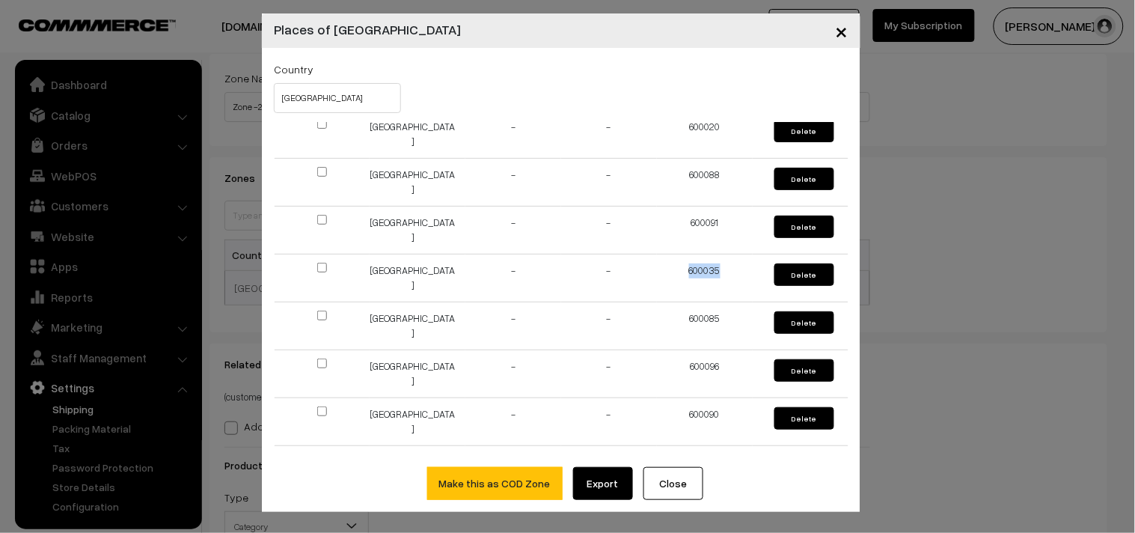
click at [841, 31] on span "×" at bounding box center [842, 30] width 13 height 28
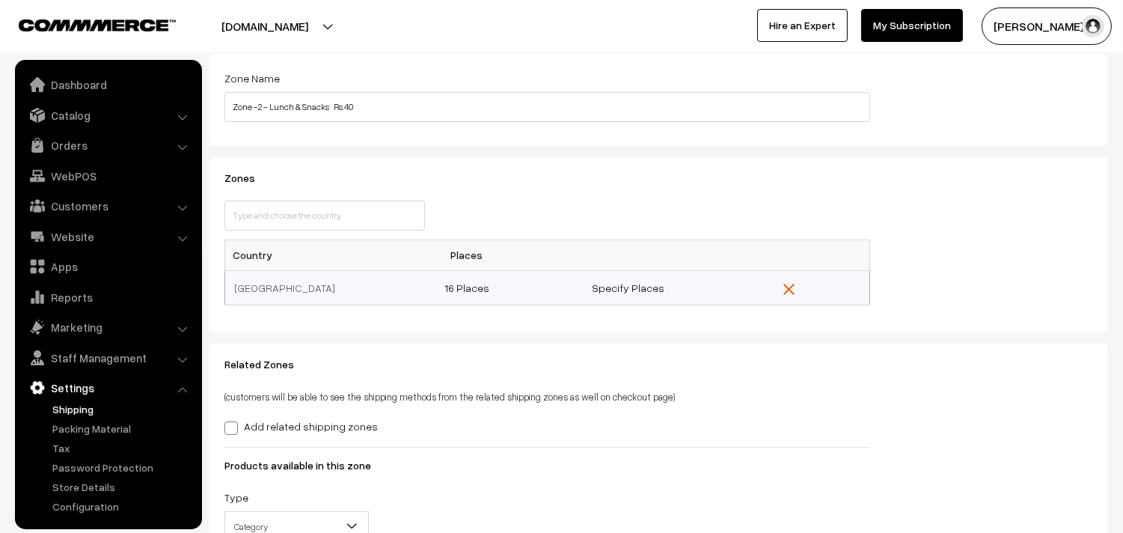
scroll to position [0, 0]
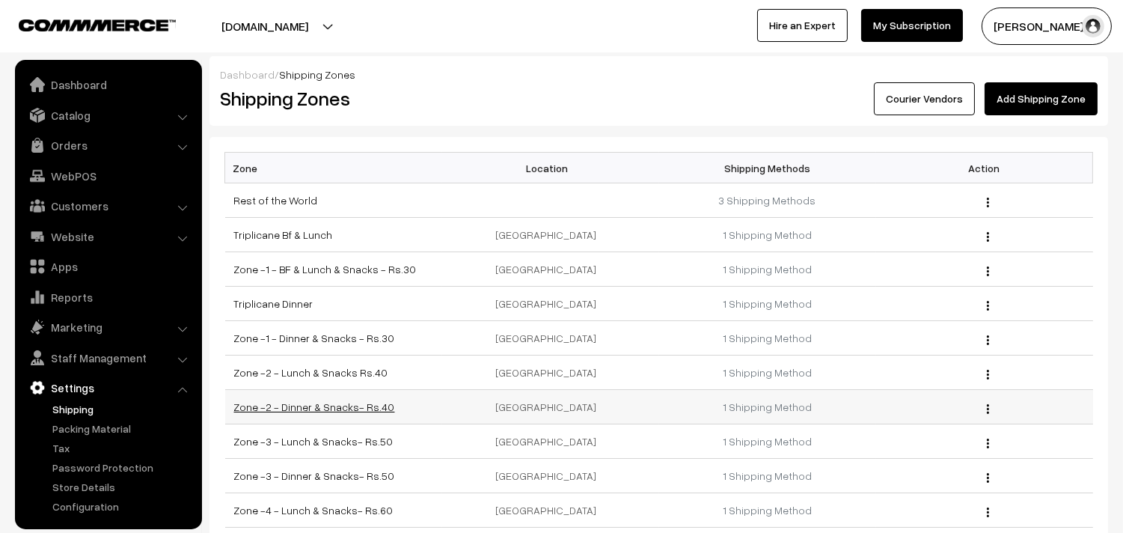
click at [340, 406] on link "Zone -2 - Dinner & Snacks- Rs.40" at bounding box center [314, 406] width 161 height 13
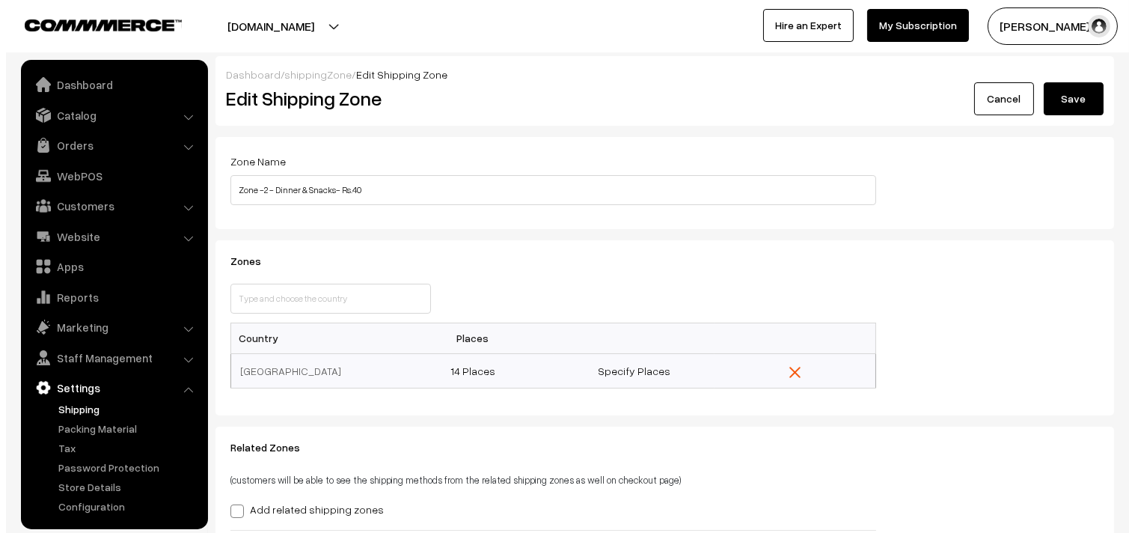
scroll to position [83, 0]
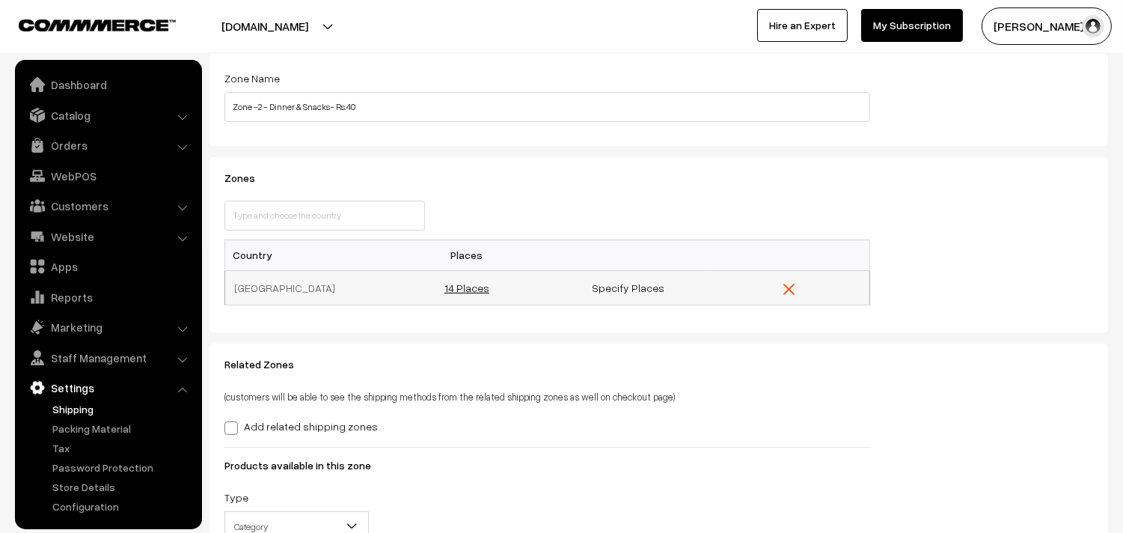
click at [449, 288] on link "14 Places" at bounding box center [467, 287] width 45 height 13
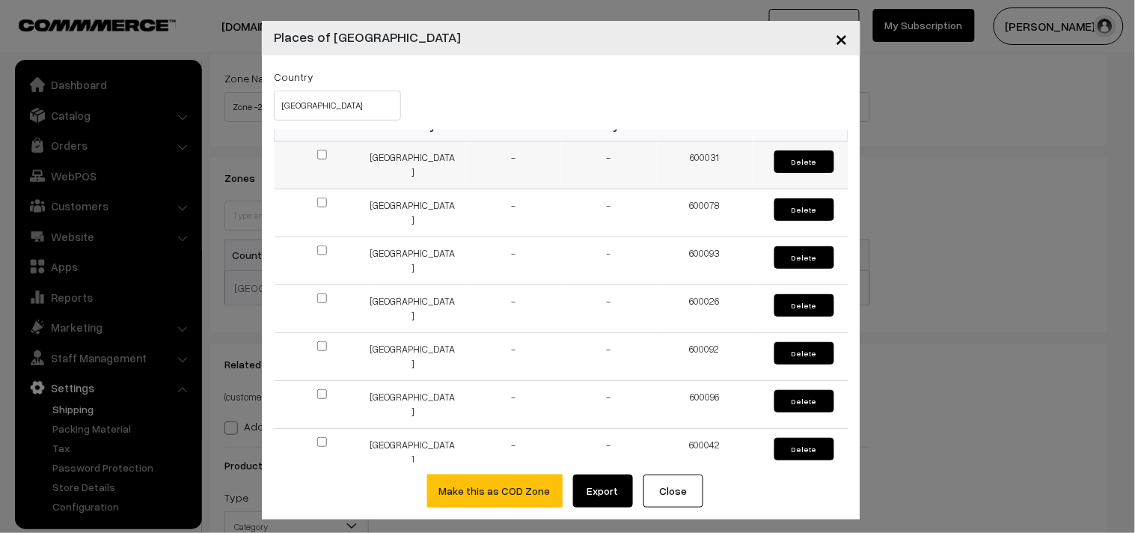
scroll to position [0, 0]
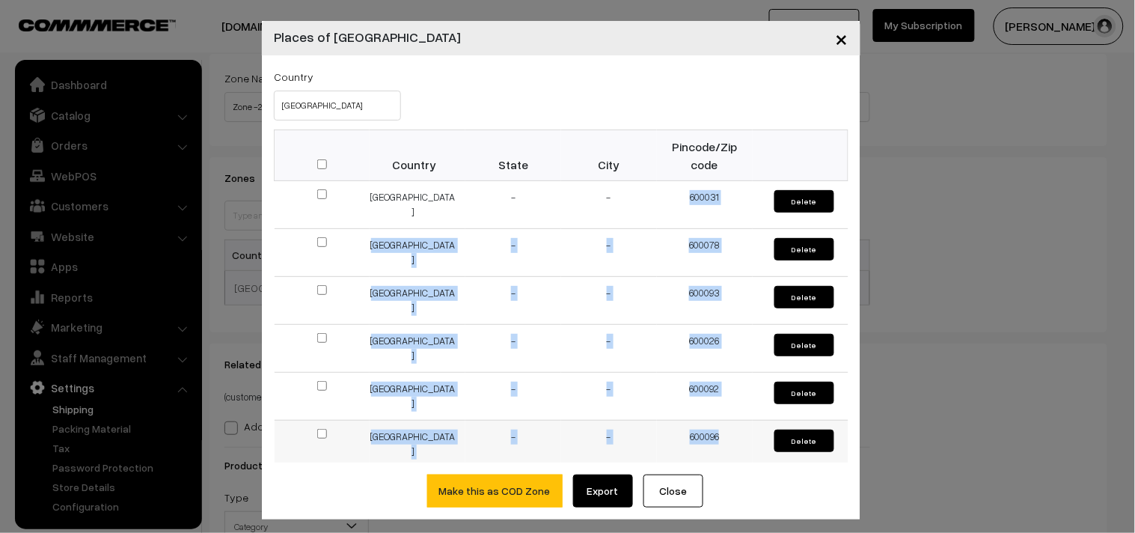
drag, startPoint x: 671, startPoint y: 195, endPoint x: 693, endPoint y: 376, distance: 181.8
click at [722, 431] on tbody "India - - 600031 Delete India - - 600078 [GEOGRAPHIC_DATA] India - - 600093 [GE…" at bounding box center [562, 516] width 574 height 671
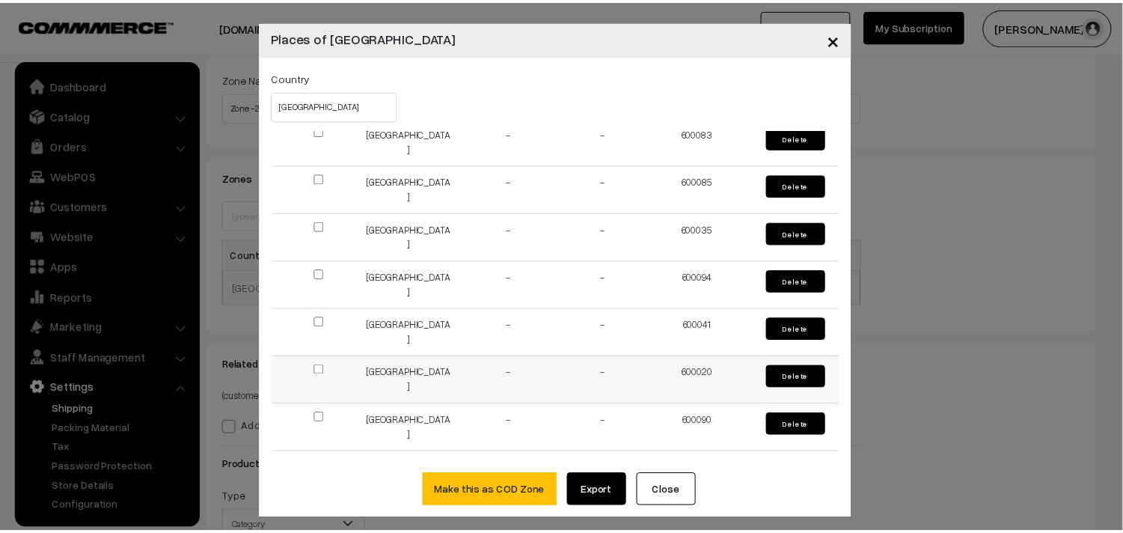
scroll to position [7, 0]
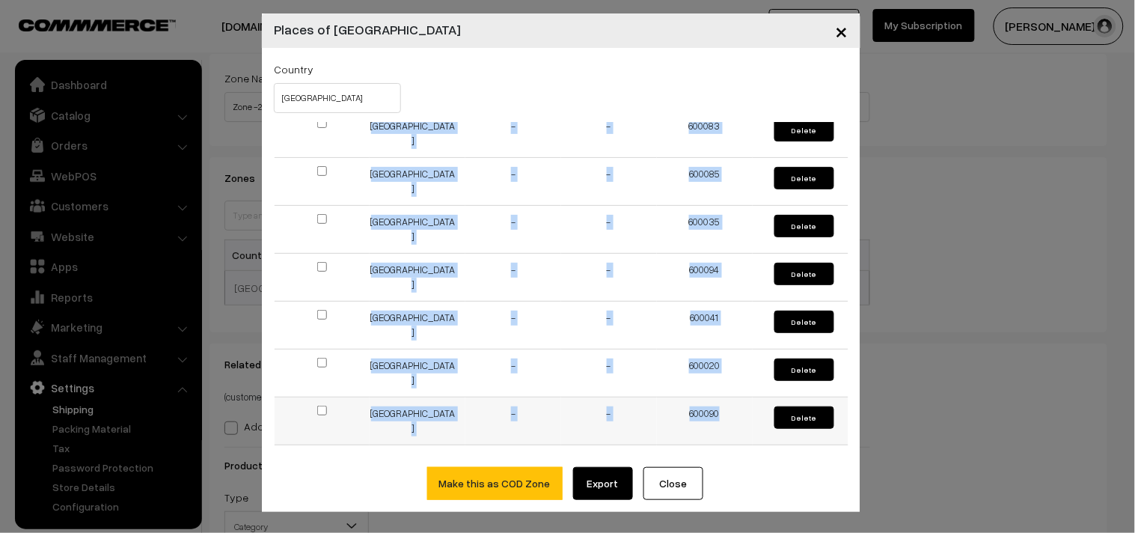
click at [715, 410] on td "600090" at bounding box center [705, 421] width 96 height 48
copy tbody "600031 Delete [GEOGRAPHIC_DATA] - - 600078 Delete [GEOGRAPHIC_DATA] - - 600093 …"
click at [846, 32] on button "×" at bounding box center [842, 30] width 37 height 46
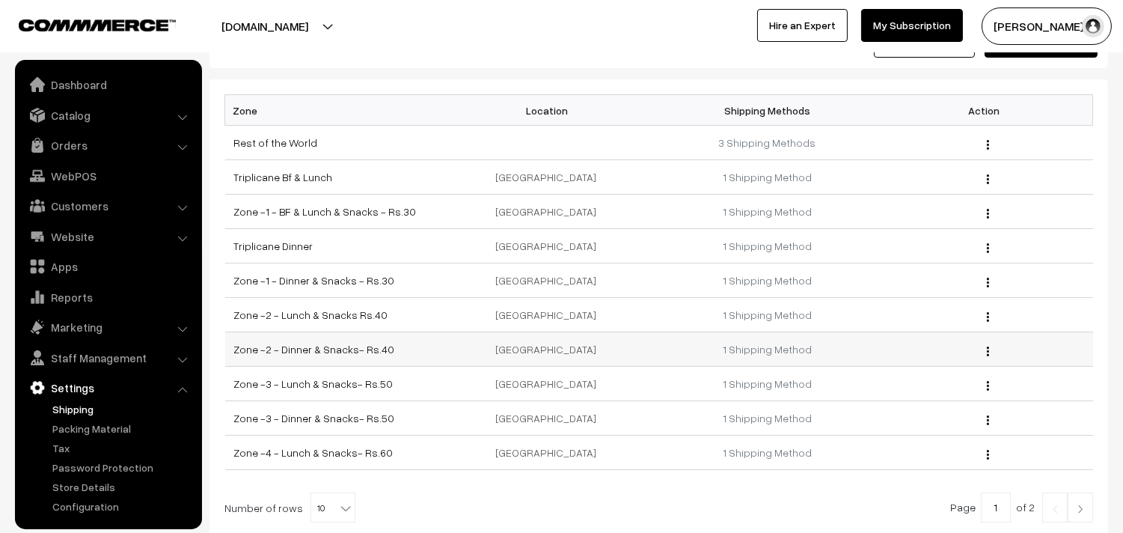
scroll to position [83, 0]
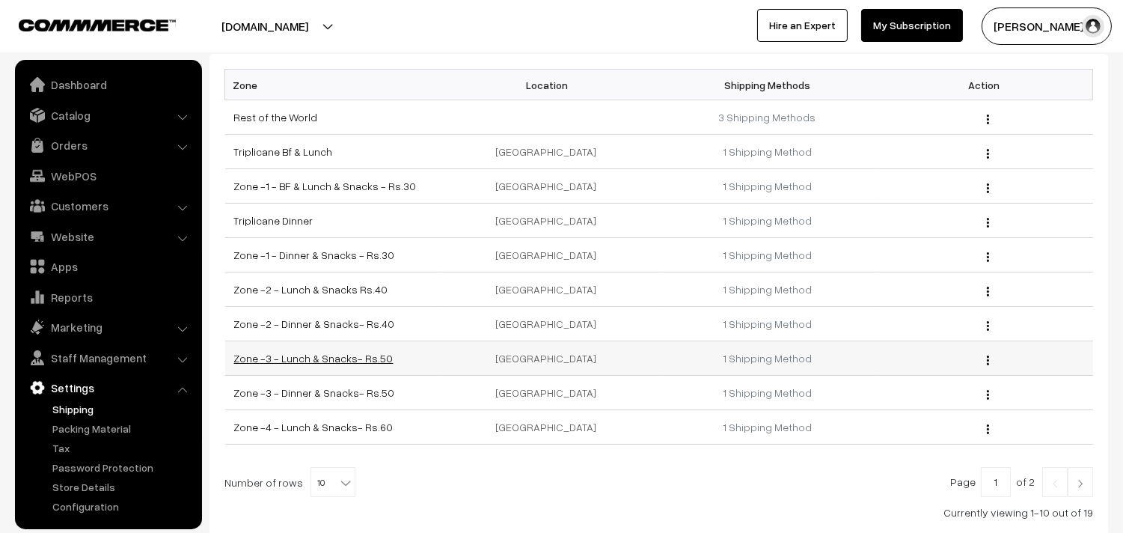
click at [350, 357] on link "Zone -3 - Lunch & Snacks- Rs.50" at bounding box center [313, 358] width 159 height 13
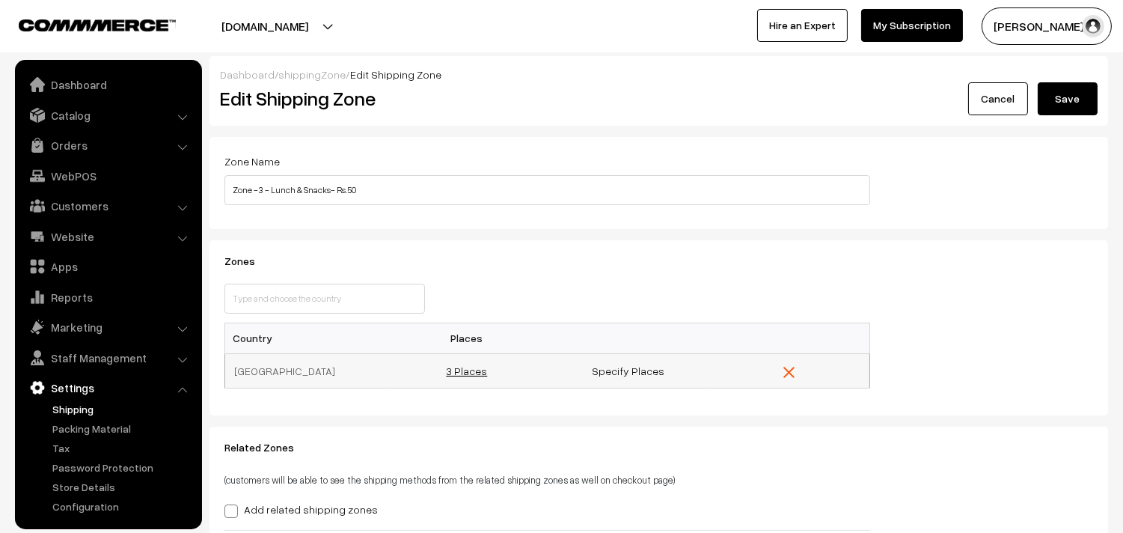
click at [463, 375] on link "3 Places" at bounding box center [466, 370] width 41 height 13
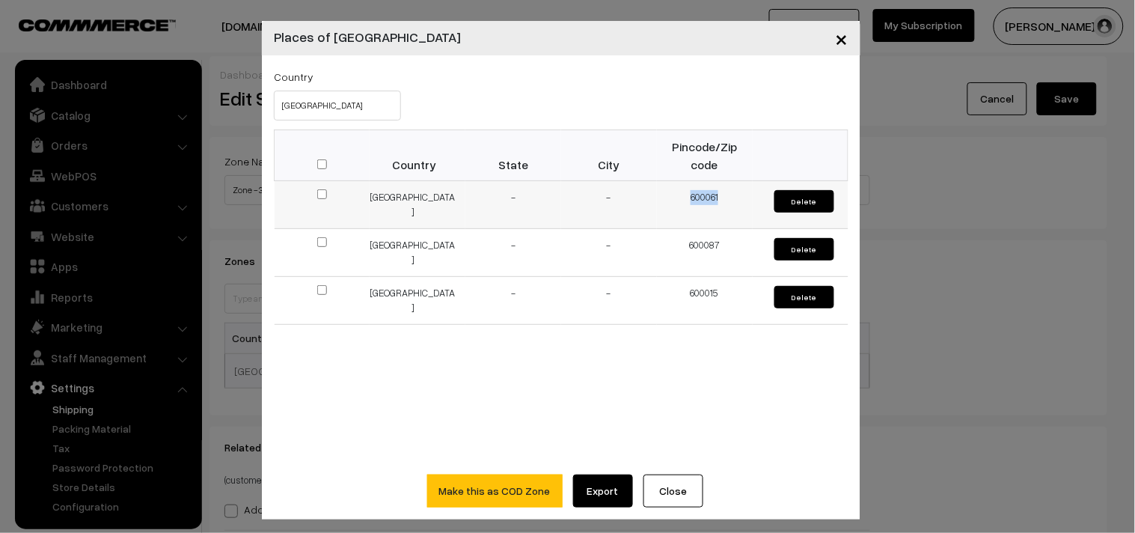
drag, startPoint x: 671, startPoint y: 200, endPoint x: 739, endPoint y: 191, distance: 69.4
click at [739, 191] on td "600061" at bounding box center [705, 205] width 96 height 48
copy td "600061"
click at [836, 38] on span "×" at bounding box center [842, 38] width 13 height 28
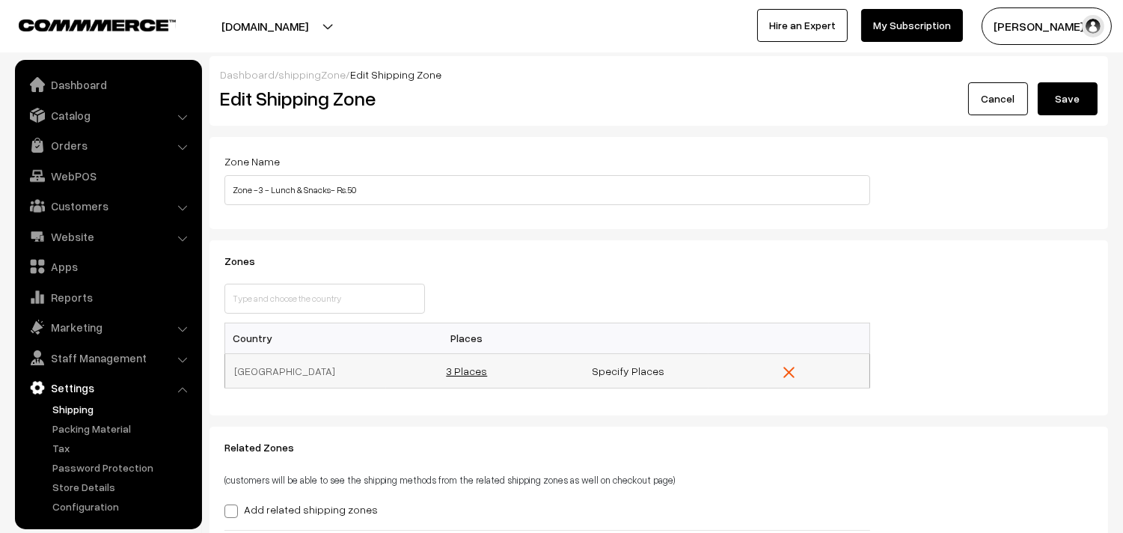
click at [475, 372] on link "3 Places" at bounding box center [466, 370] width 41 height 13
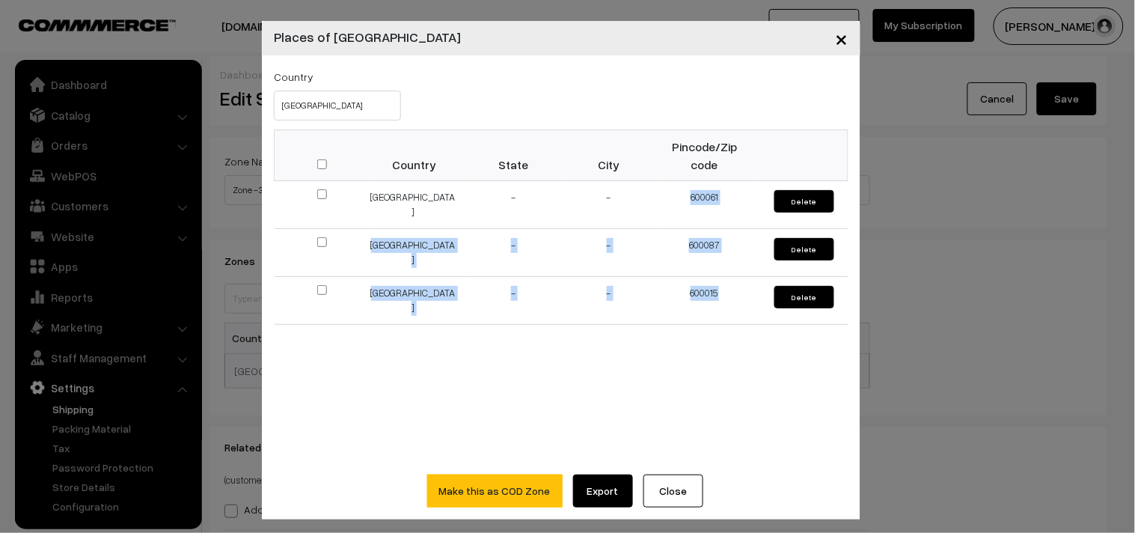
drag, startPoint x: 676, startPoint y: 195, endPoint x: 534, endPoint y: 462, distance: 302.7
click at [736, 295] on tbody "India - - 600061 Delete India - - 600087 Delete India - - 600015 Delete" at bounding box center [562, 253] width 574 height 144
copy tbody "600061 Delete India - - 600087 Delete India - - 600015"
drag, startPoint x: 646, startPoint y: 477, endPoint x: 633, endPoint y: 469, distance: 15.2
click at [647, 474] on div "× Places of India Country India Delete Selected Country State City Pincode/Zip …" at bounding box center [561, 270] width 599 height 498
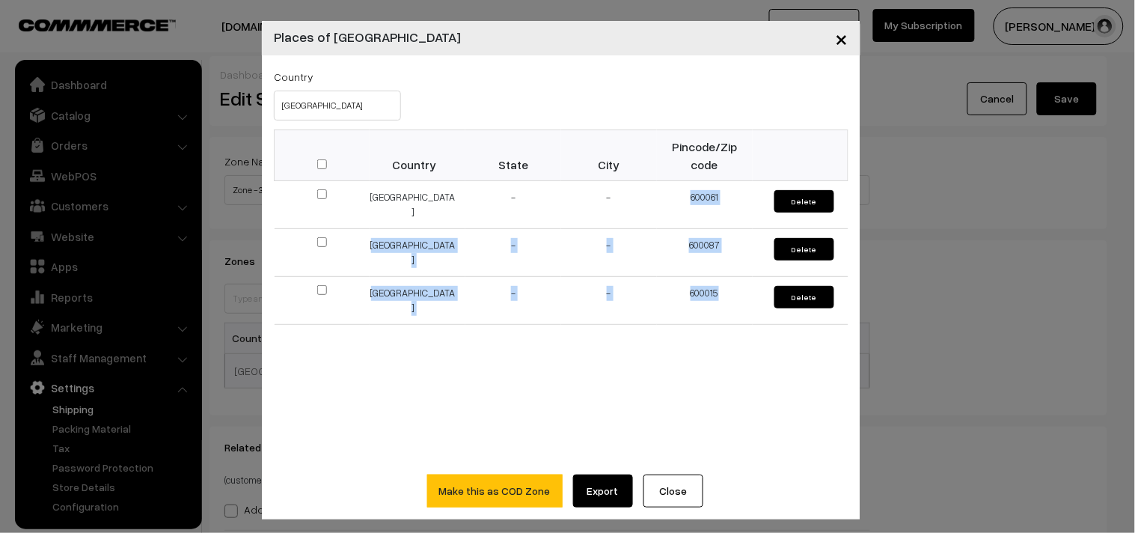
click at [844, 37] on button "×" at bounding box center [842, 38] width 37 height 46
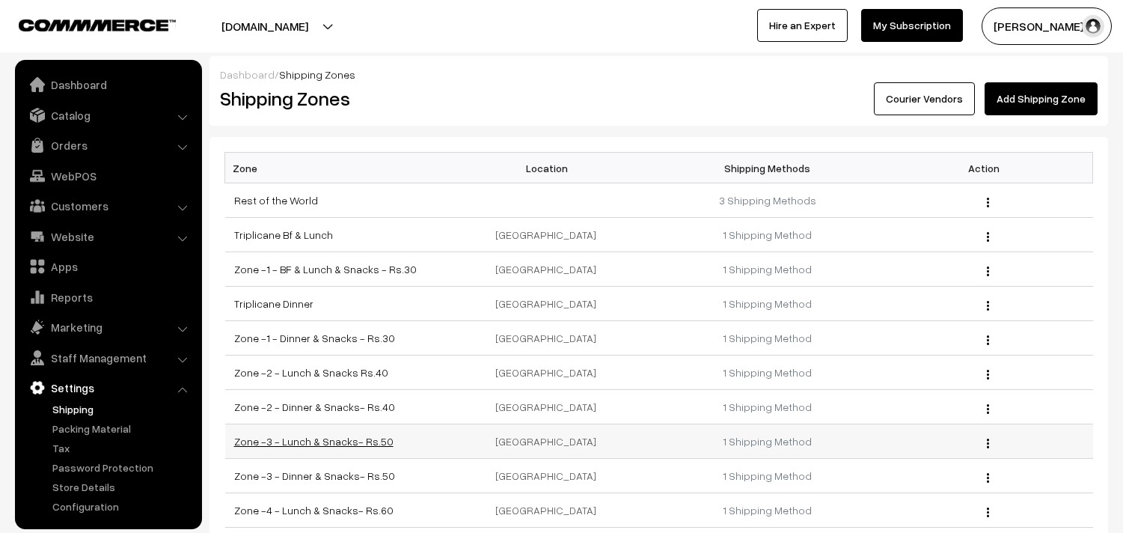
scroll to position [83, 0]
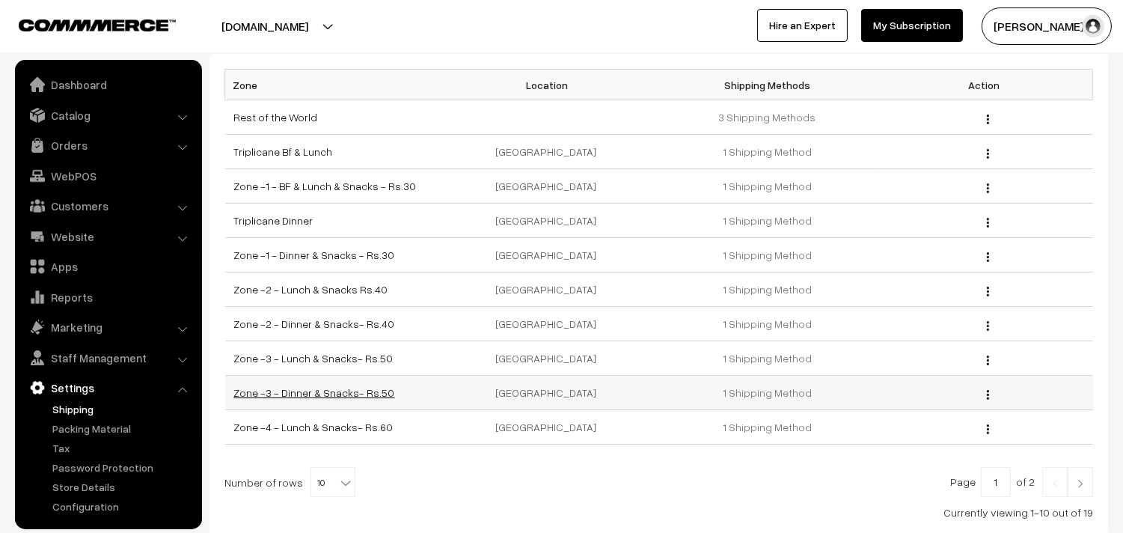
click at [370, 395] on link "Zone -3 - Dinner & Snacks- Rs.50" at bounding box center [314, 392] width 161 height 13
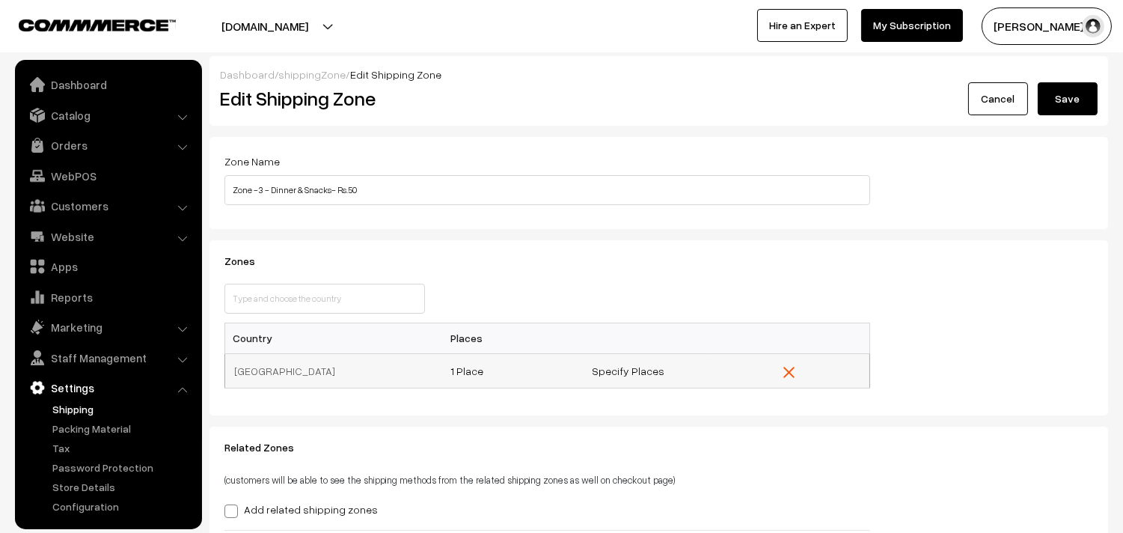
scroll to position [8, 0]
click at [482, 376] on td "1 Place" at bounding box center [467, 370] width 162 height 34
click at [475, 376] on link "1 Place" at bounding box center [467, 370] width 33 height 13
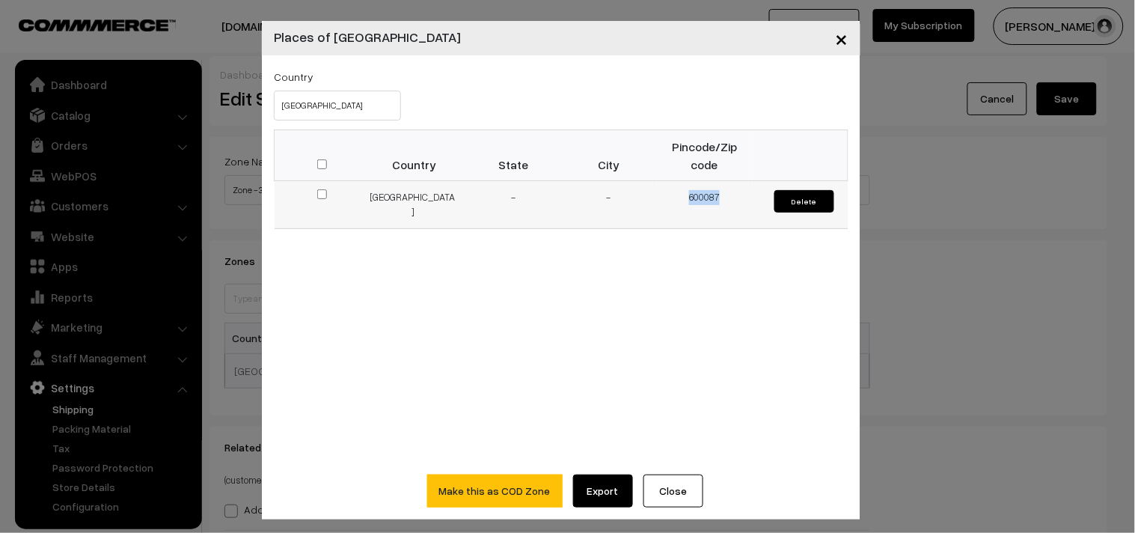
drag, startPoint x: 731, startPoint y: 198, endPoint x: 659, endPoint y: 203, distance: 72.7
click at [659, 203] on td "600087" at bounding box center [705, 205] width 96 height 48
copy td "600087"
click at [836, 40] on span "×" at bounding box center [842, 38] width 13 height 28
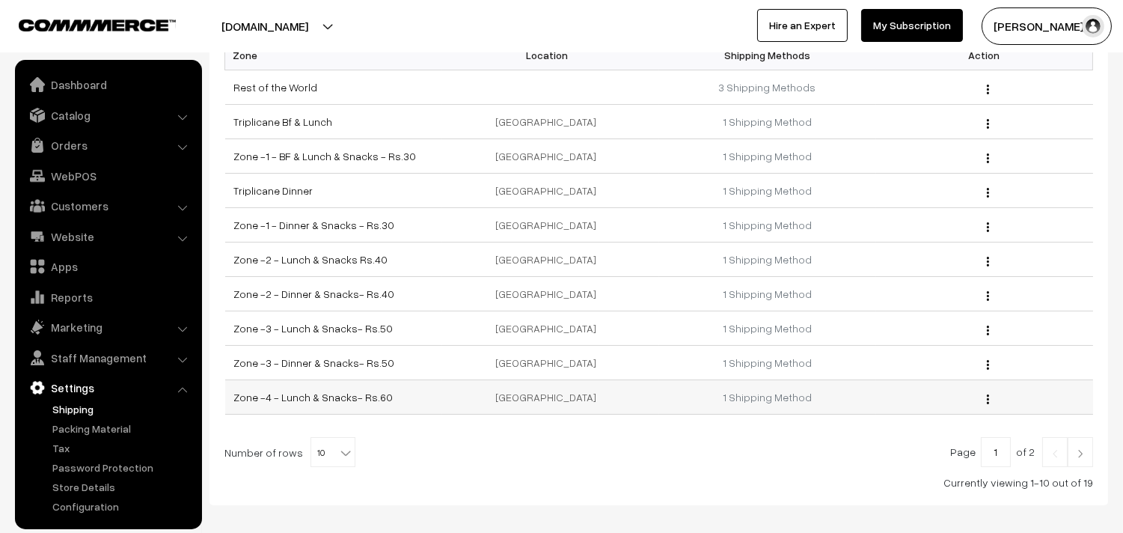
scroll to position [166, 0]
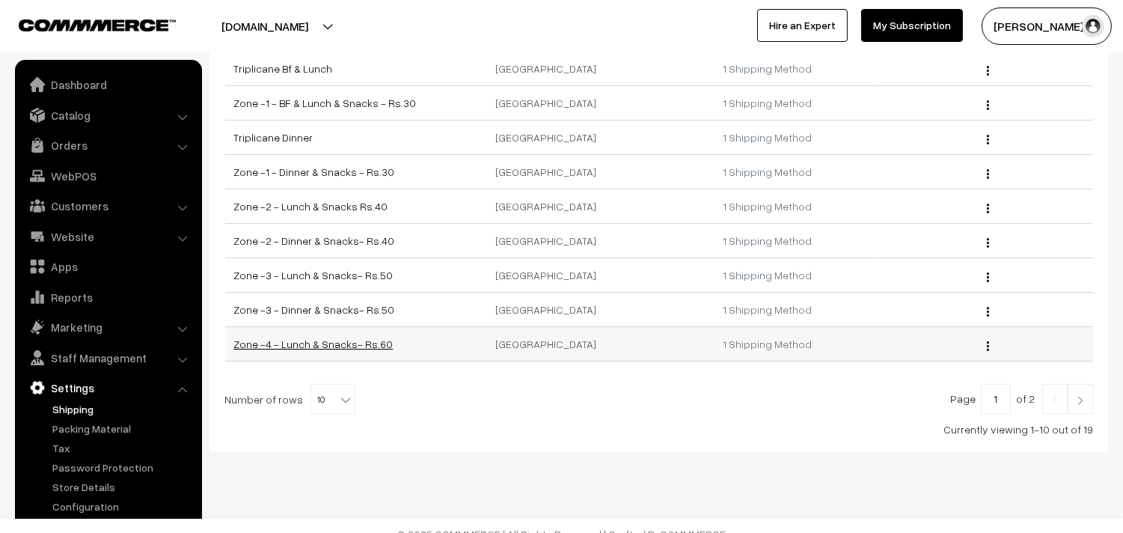
click at [364, 347] on link "Zone -4 - Lunch & Snacks- Rs.60" at bounding box center [313, 344] width 159 height 13
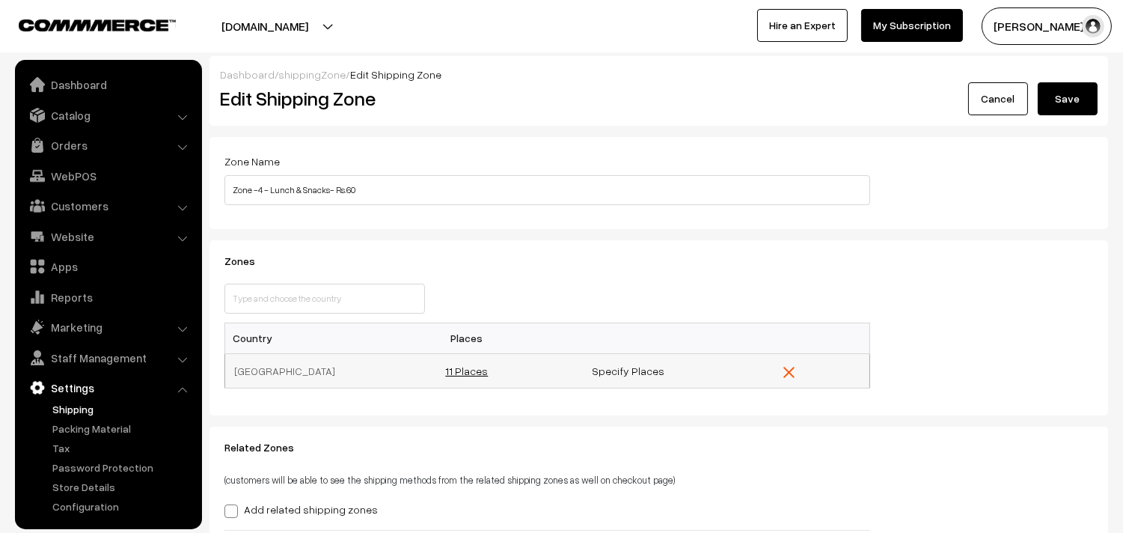
click at [477, 369] on link "11 Places" at bounding box center [466, 370] width 43 height 13
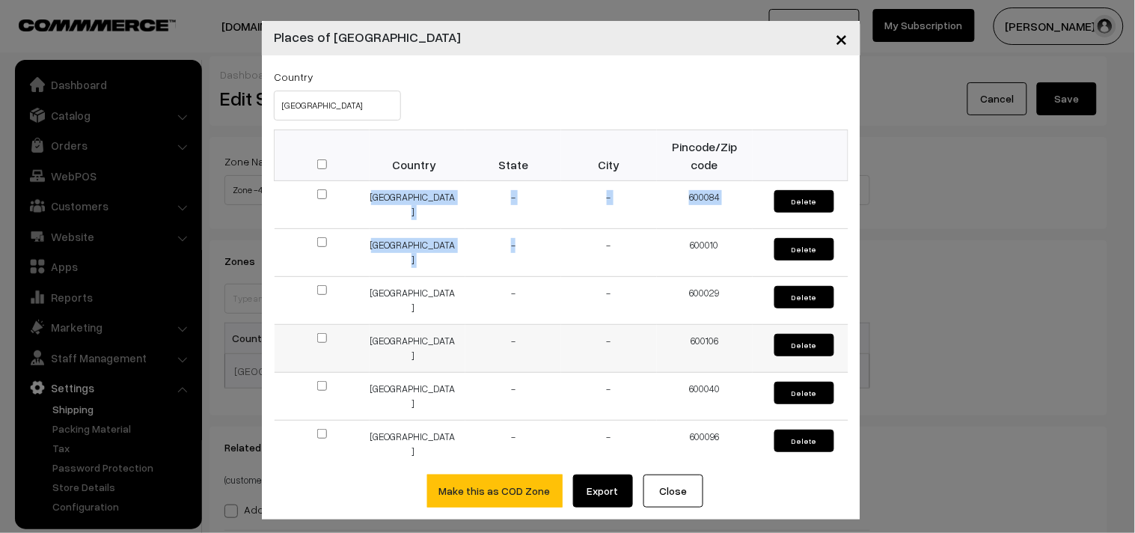
drag, startPoint x: 391, startPoint y: 195, endPoint x: 609, endPoint y: 337, distance: 260.7
click at [602, 332] on tbody "India - - 600084 Delete India - - 600010 Delete India - - 600029 Delete India -…" at bounding box center [562, 444] width 574 height 527
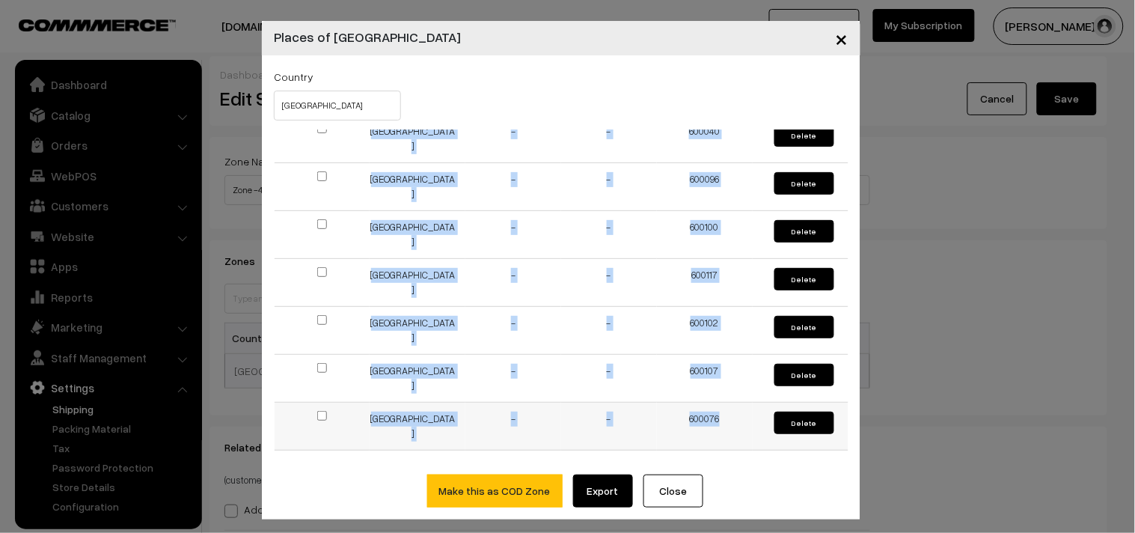
click at [715, 414] on td "600076" at bounding box center [705, 427] width 96 height 48
copy tbody "India - - 600084 Delete India - - 600010 Delete India - - 600029 Delete India -…"
click at [836, 40] on span "×" at bounding box center [842, 38] width 13 height 28
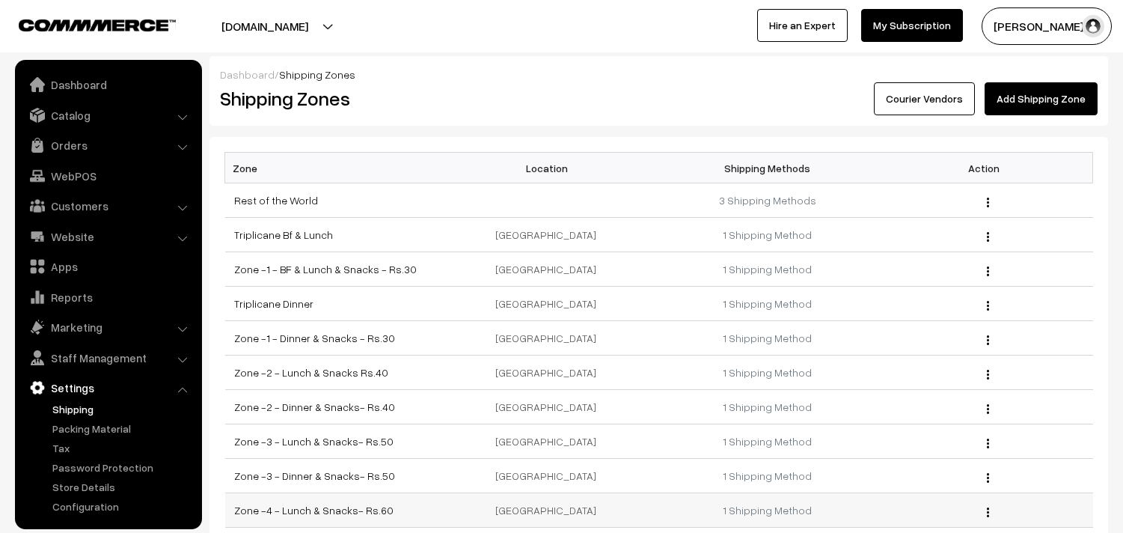
scroll to position [157, 0]
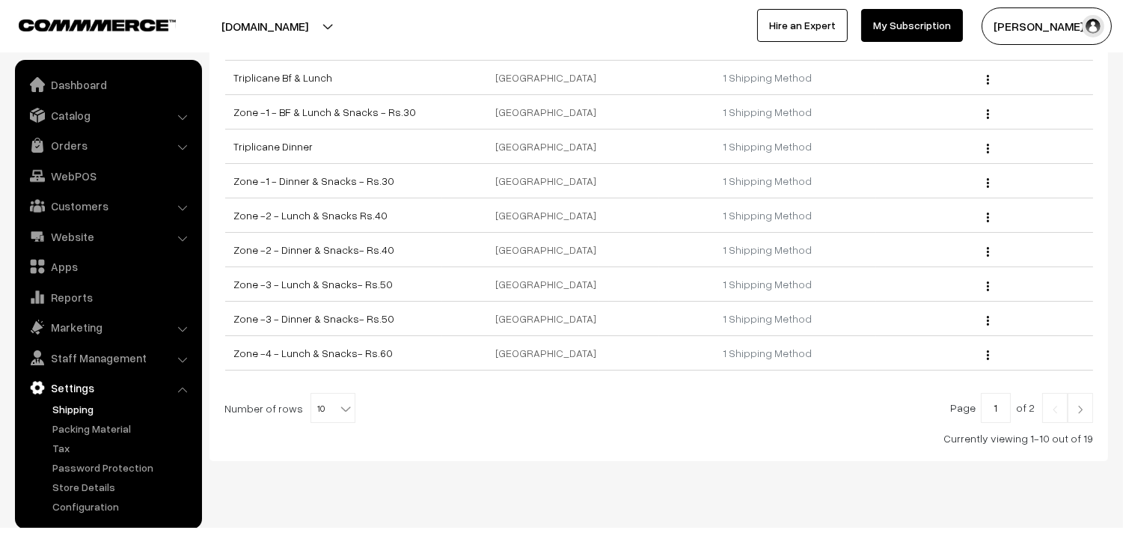
click at [320, 409] on span "10" at bounding box center [332, 409] width 43 height 30
select select "60"
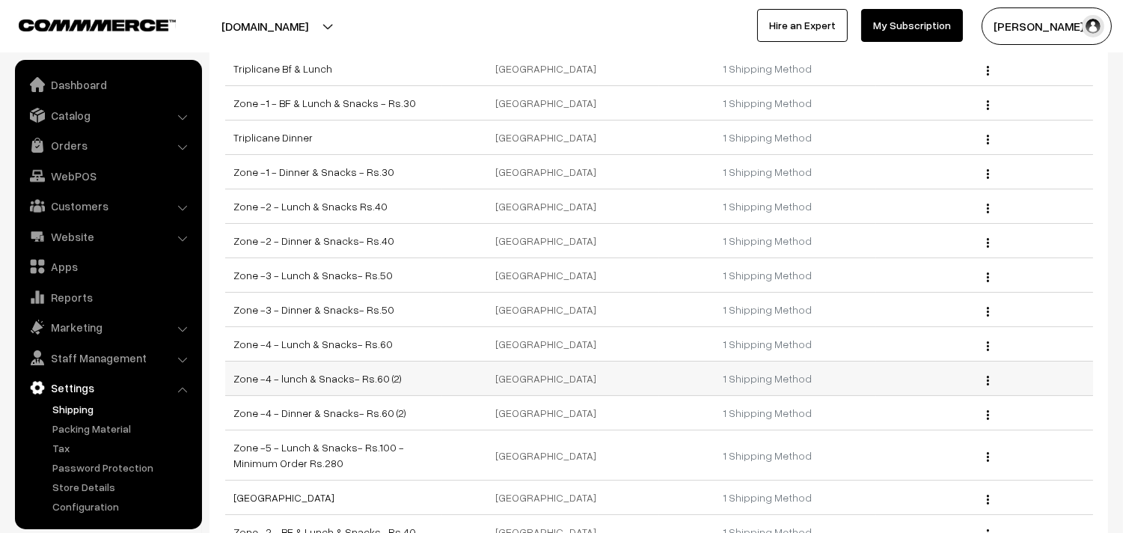
scroll to position [249, 0]
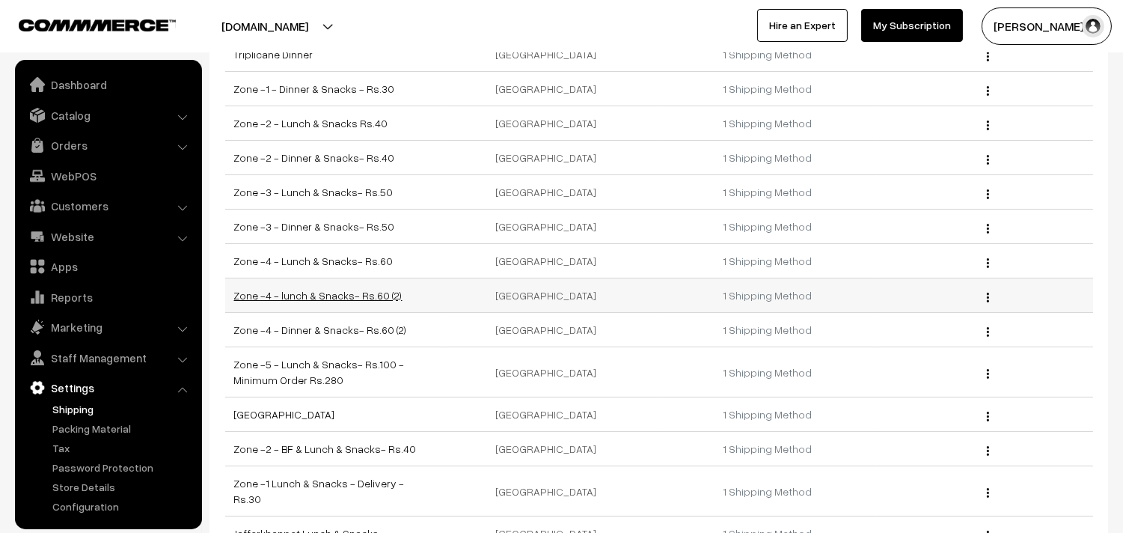
click at [368, 298] on link "Zone -4 - lunch & Snacks- Rs.60 (2)" at bounding box center [318, 295] width 168 height 13
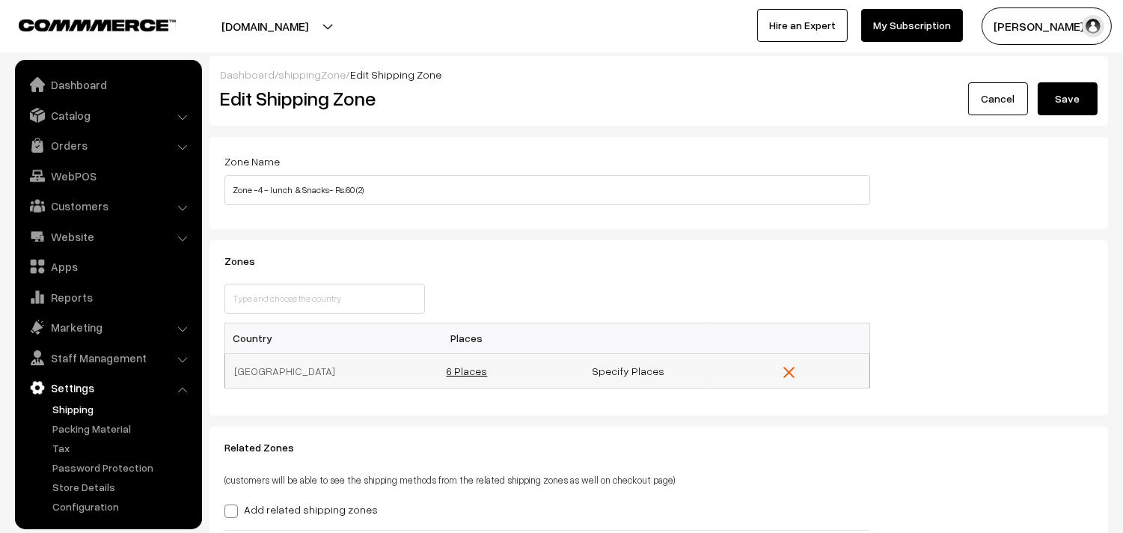
click at [480, 364] on link "6 Places" at bounding box center [466, 370] width 41 height 13
click at [479, 367] on link "6 Places" at bounding box center [466, 370] width 41 height 13
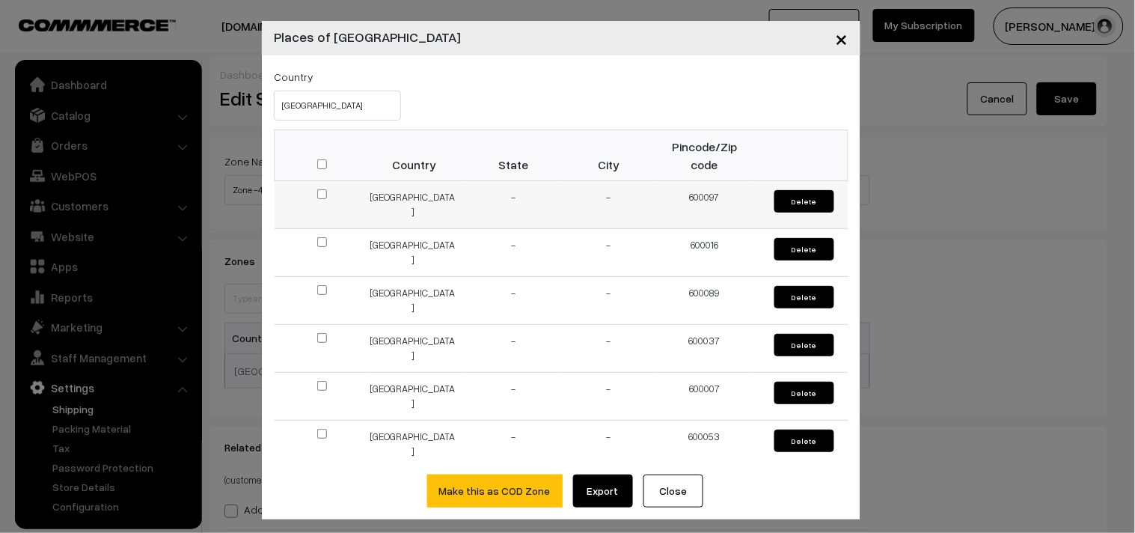
click at [677, 196] on td "600097" at bounding box center [705, 205] width 96 height 48
drag, startPoint x: 675, startPoint y: 198, endPoint x: 752, endPoint y: 433, distance: 246.6
click at [752, 433] on tbody "India - - 600097 Delete India - - 600016 Delete India - - 600089 Delete India -…" at bounding box center [562, 324] width 574 height 287
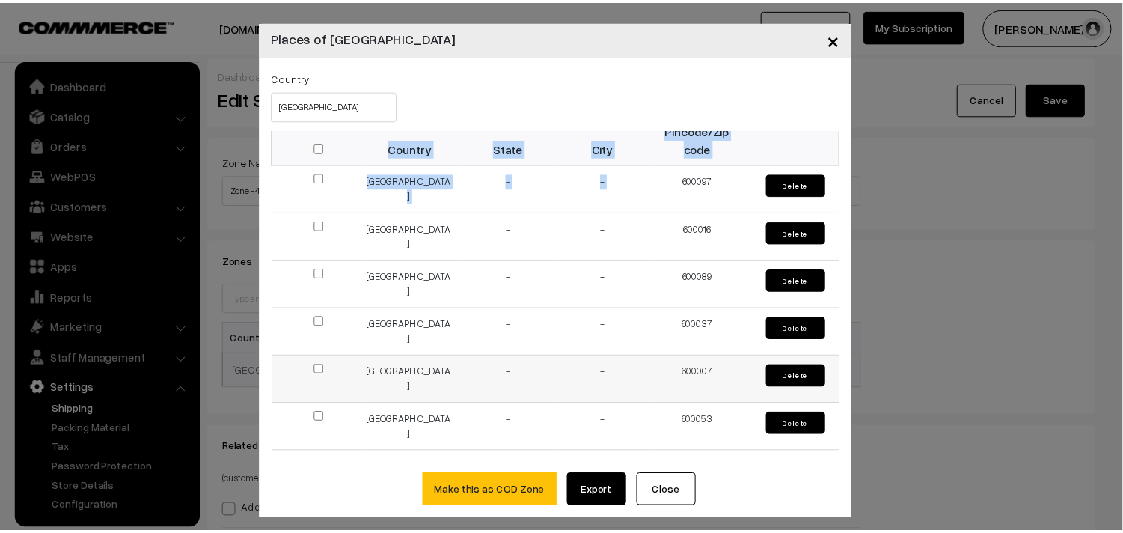
scroll to position [20, 0]
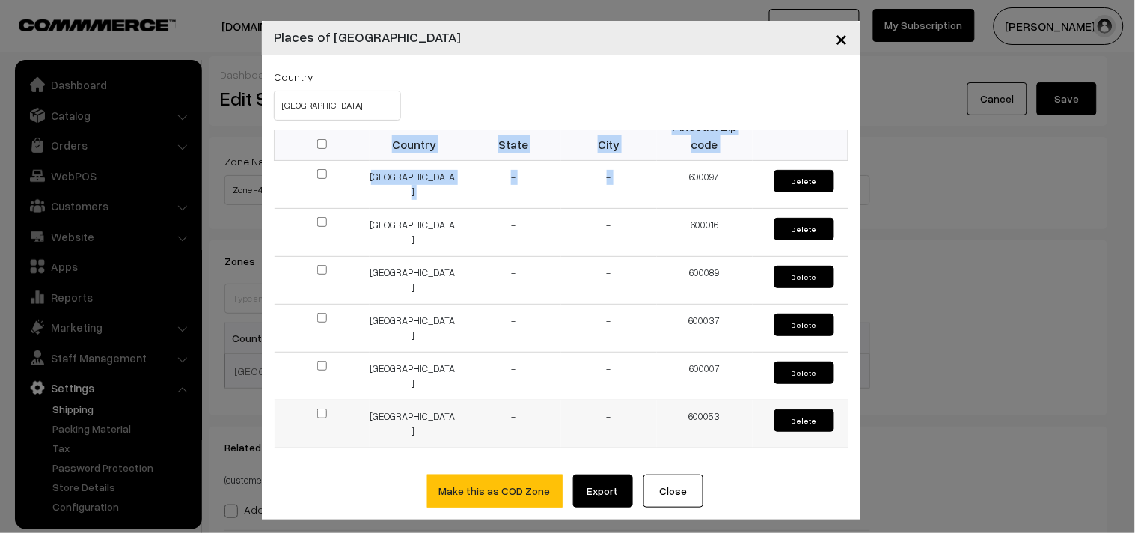
copy table "Country State City Pincode/Zip code India - -"
click at [829, 41] on button "×" at bounding box center [842, 38] width 37 height 46
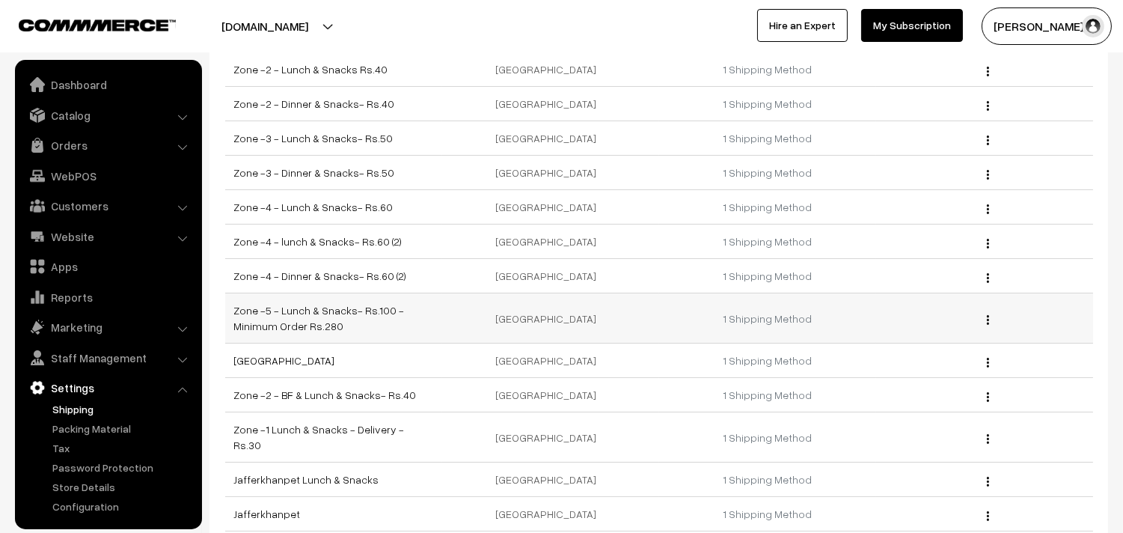
scroll to position [332, 0]
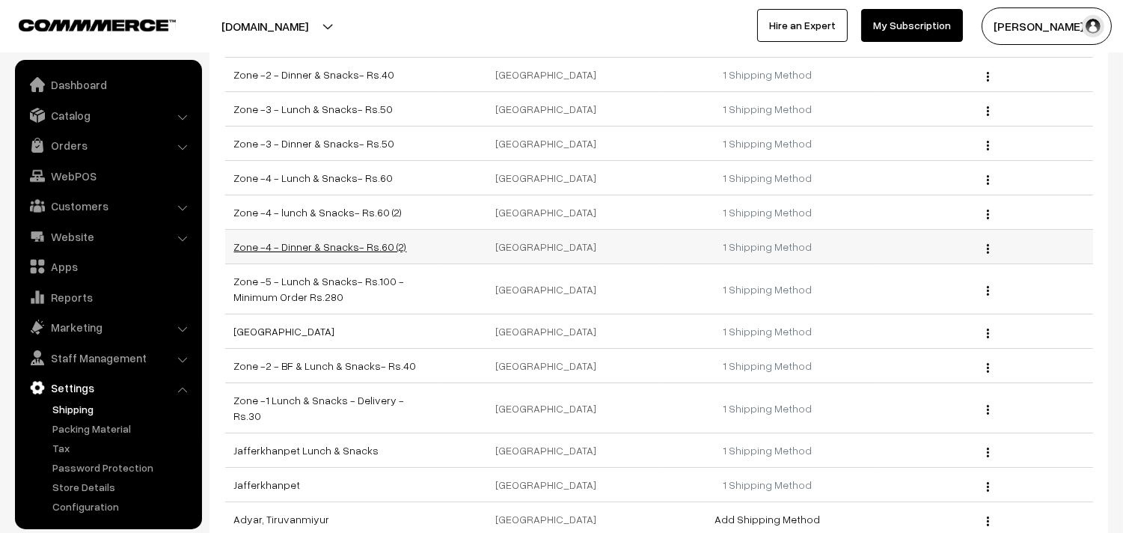
click at [378, 248] on link "Zone -4 - Dinner & Snacks- Rs.60 (2)" at bounding box center [320, 246] width 173 height 13
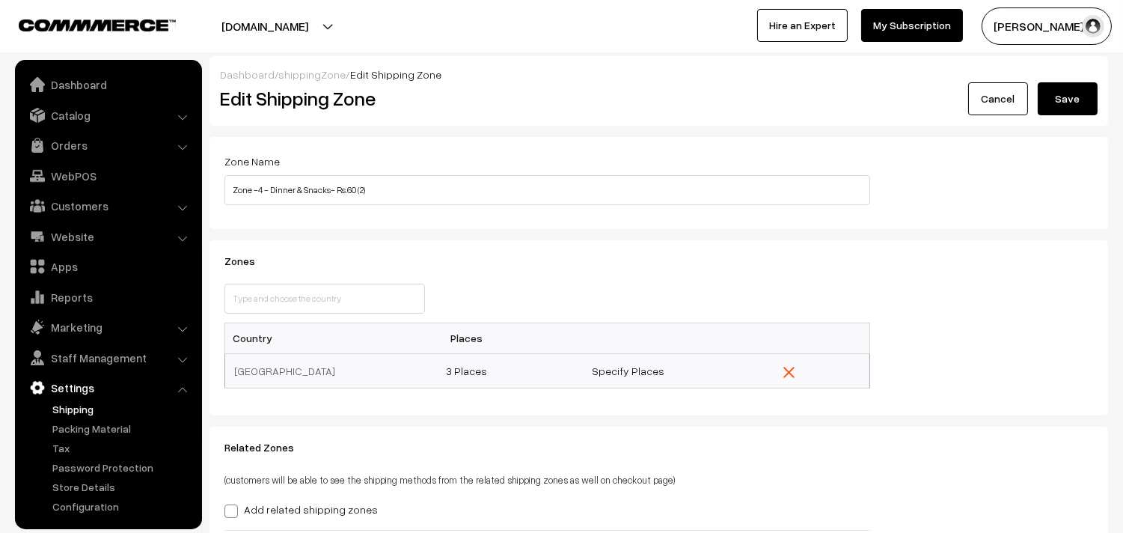
scroll to position [8, 0]
click at [466, 367] on link "3 Places" at bounding box center [466, 370] width 41 height 13
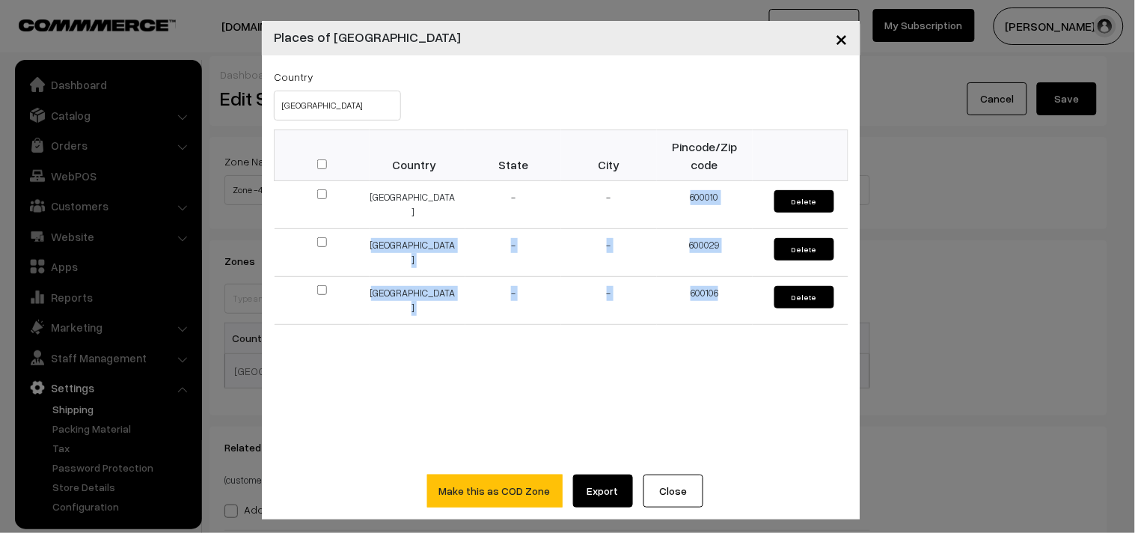
drag, startPoint x: 675, startPoint y: 193, endPoint x: 645, endPoint y: 370, distance: 179.1
click at [729, 290] on tbody "India - - 600010 Delete India - - 600029 [GEOGRAPHIC_DATA] India - - 600106 Del…" at bounding box center [562, 253] width 574 height 144
copy tbody "600010 Delete [GEOGRAPHIC_DATA] - - 600029 Delete [GEOGRAPHIC_DATA] - - 600106"
click at [838, 40] on span "×" at bounding box center [842, 38] width 13 height 28
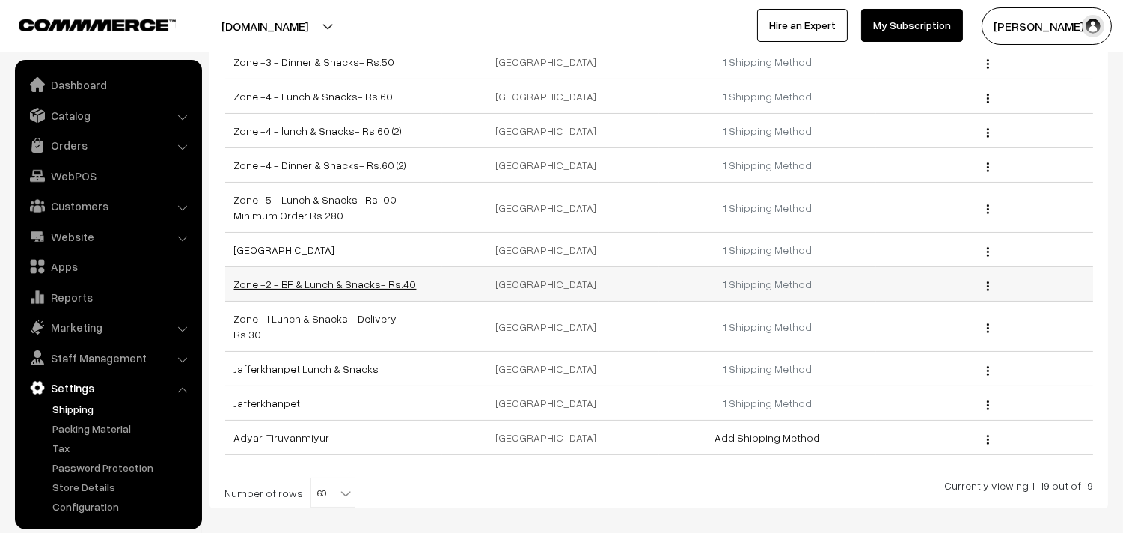
scroll to position [389, 0]
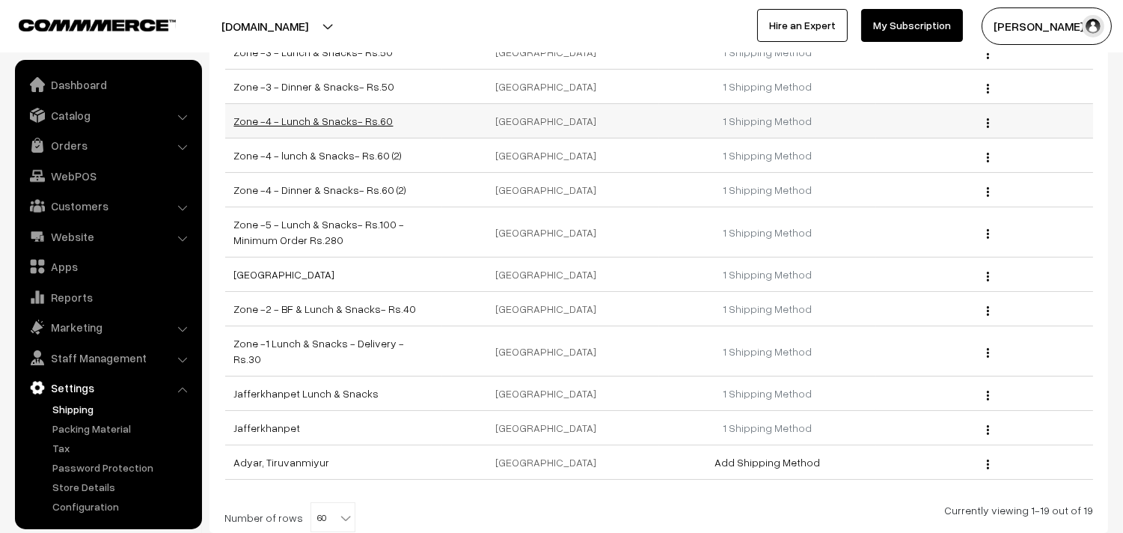
click at [348, 118] on link "Zone -4 - Lunch & Snacks- Rs.60" at bounding box center [313, 121] width 159 height 13
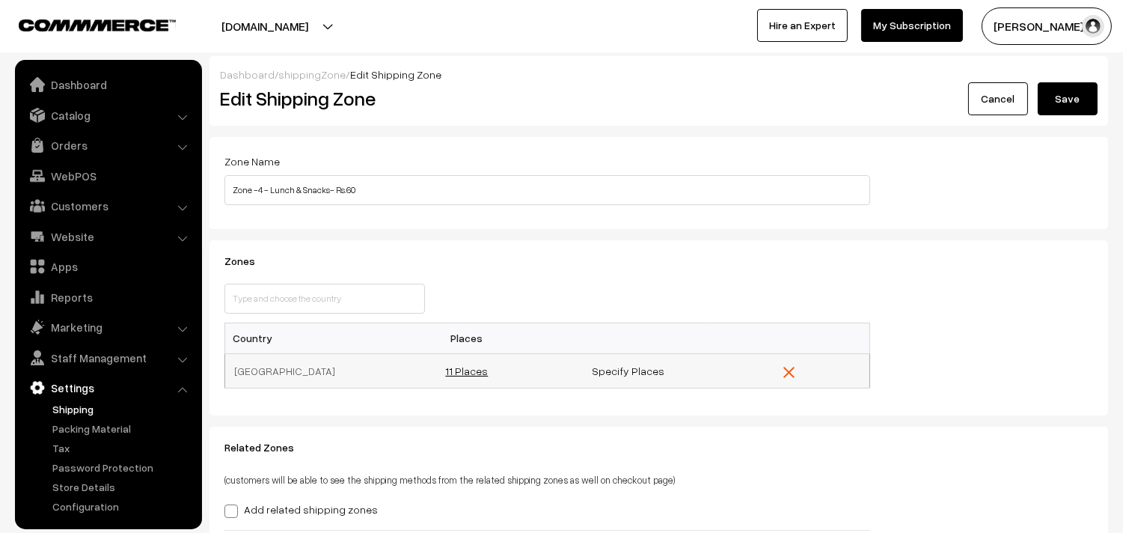
click at [462, 371] on link "11 Places" at bounding box center [466, 370] width 43 height 13
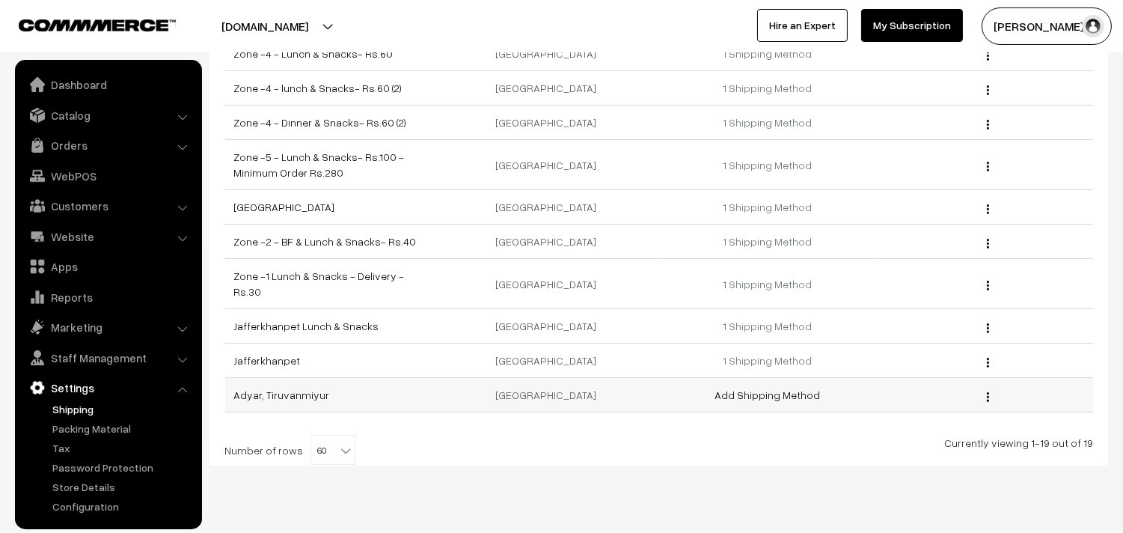
scroll to position [472, 0]
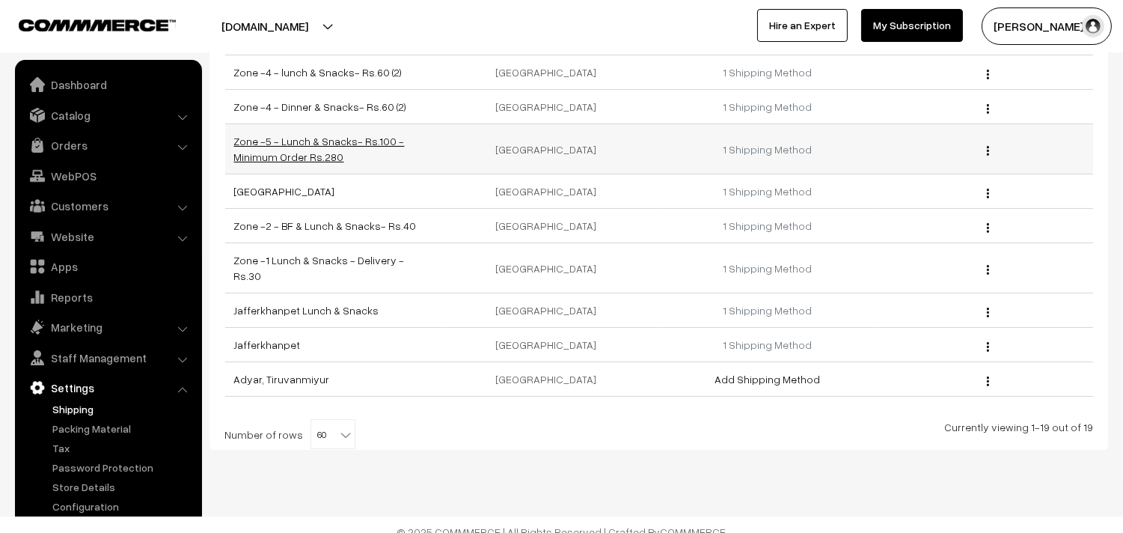
click at [378, 145] on link "Zone -5 - Lunch & Snacks- Rs.100 -Minimum Order Rs.280" at bounding box center [319, 149] width 171 height 28
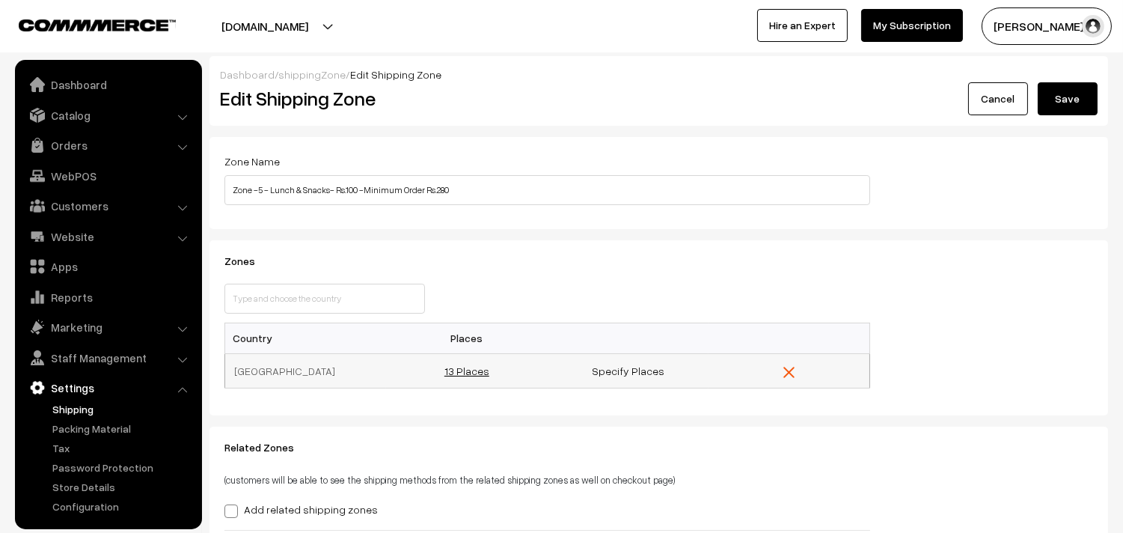
click at [479, 371] on link "13 Places" at bounding box center [467, 370] width 45 height 13
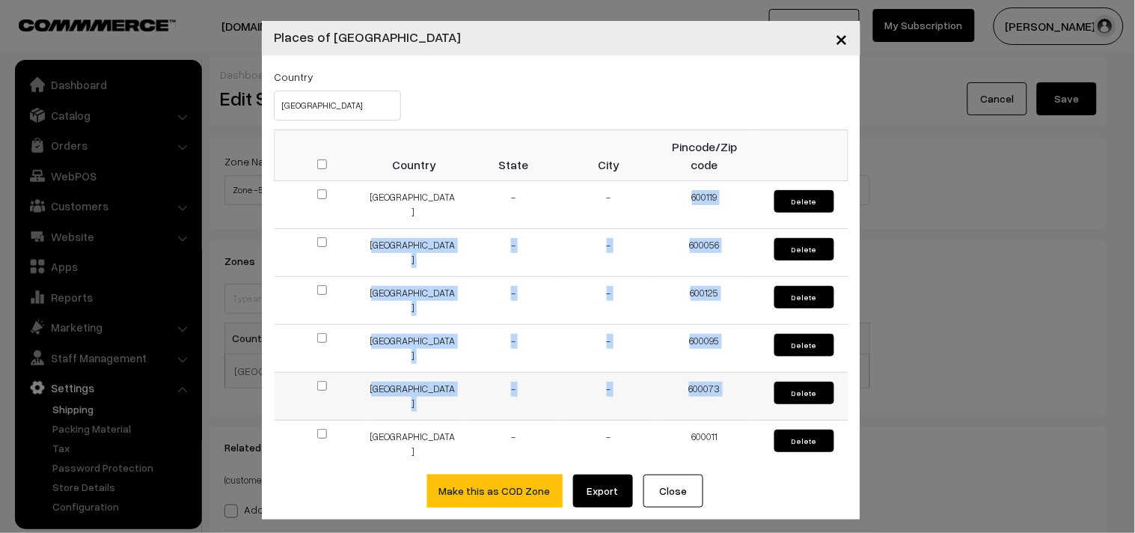
drag, startPoint x: 657, startPoint y: 192, endPoint x: 739, endPoint y: 403, distance: 226.3
click at [739, 402] on tbody "India - - 600119 Delete India - - 600056 Delete India - - 600125 Delete India -…" at bounding box center [562, 492] width 574 height 623
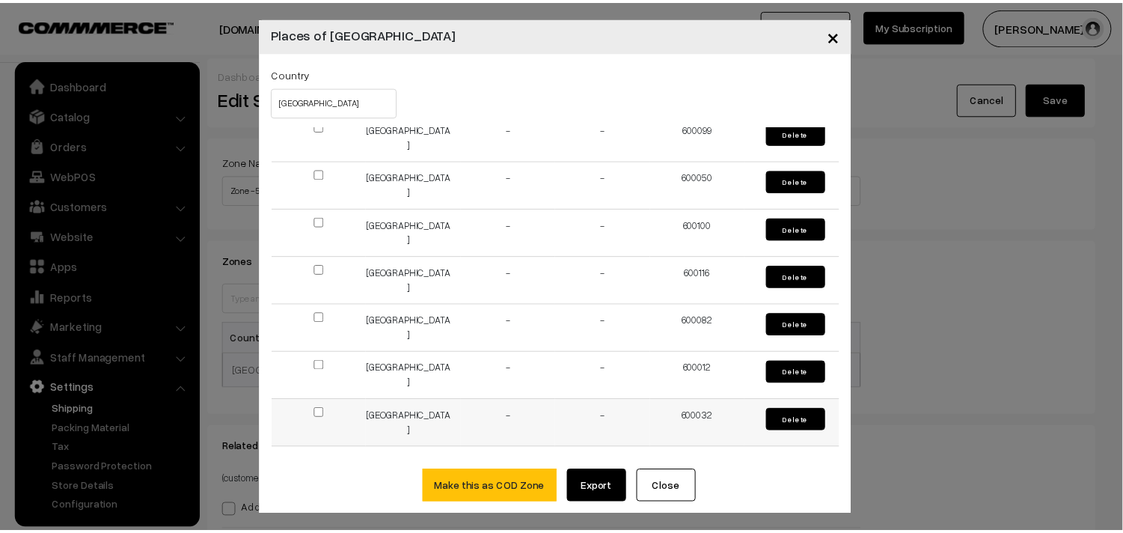
scroll to position [7, 0]
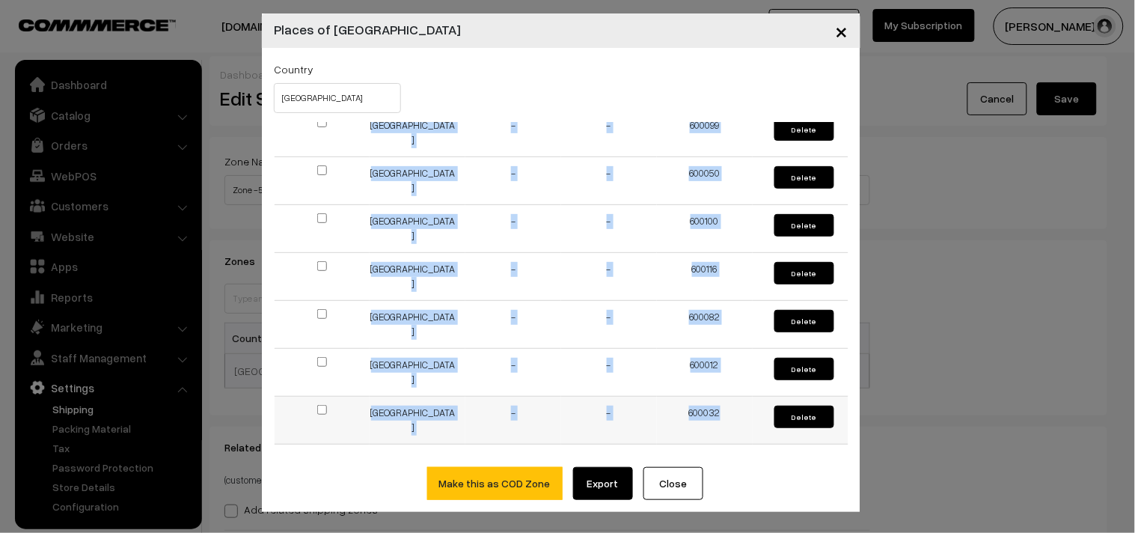
click at [713, 400] on td "600032" at bounding box center [705, 421] width 96 height 48
copy tbody "600119 Delete [GEOGRAPHIC_DATA] - - 600056 Delete [GEOGRAPHIC_DATA] - - 600125 …"
click at [836, 35] on span "×" at bounding box center [842, 30] width 13 height 28
